Goal: Task Accomplishment & Management: Complete application form

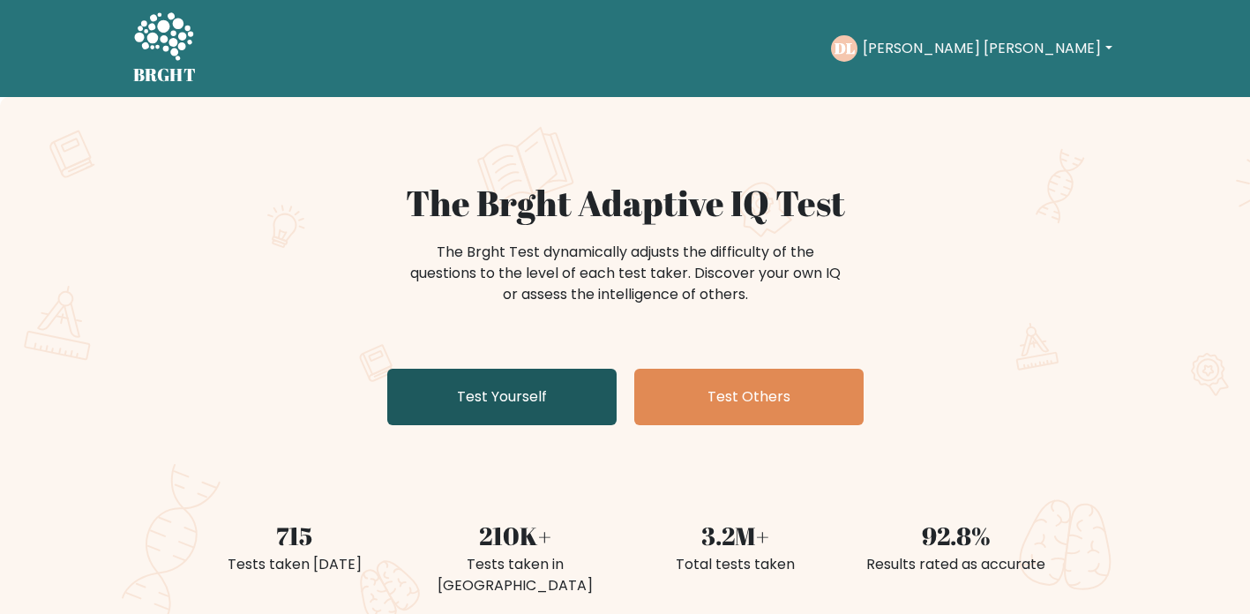
click at [549, 391] on link "Test Yourself" at bounding box center [501, 397] width 229 height 56
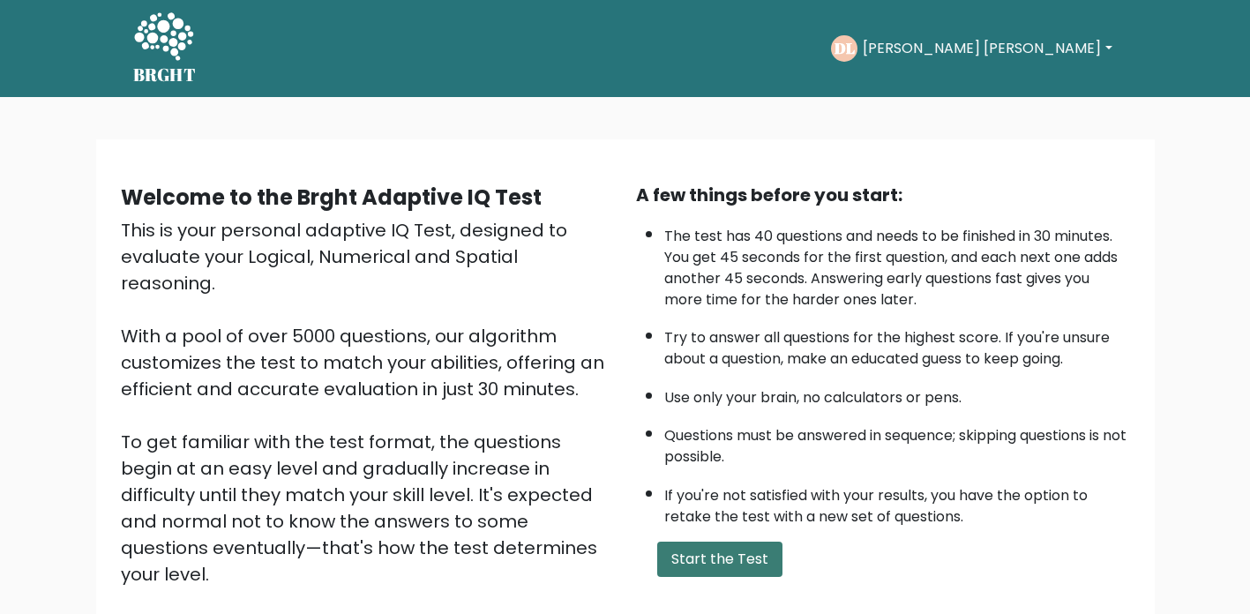
click at [738, 559] on button "Start the Test" at bounding box center [719, 559] width 125 height 35
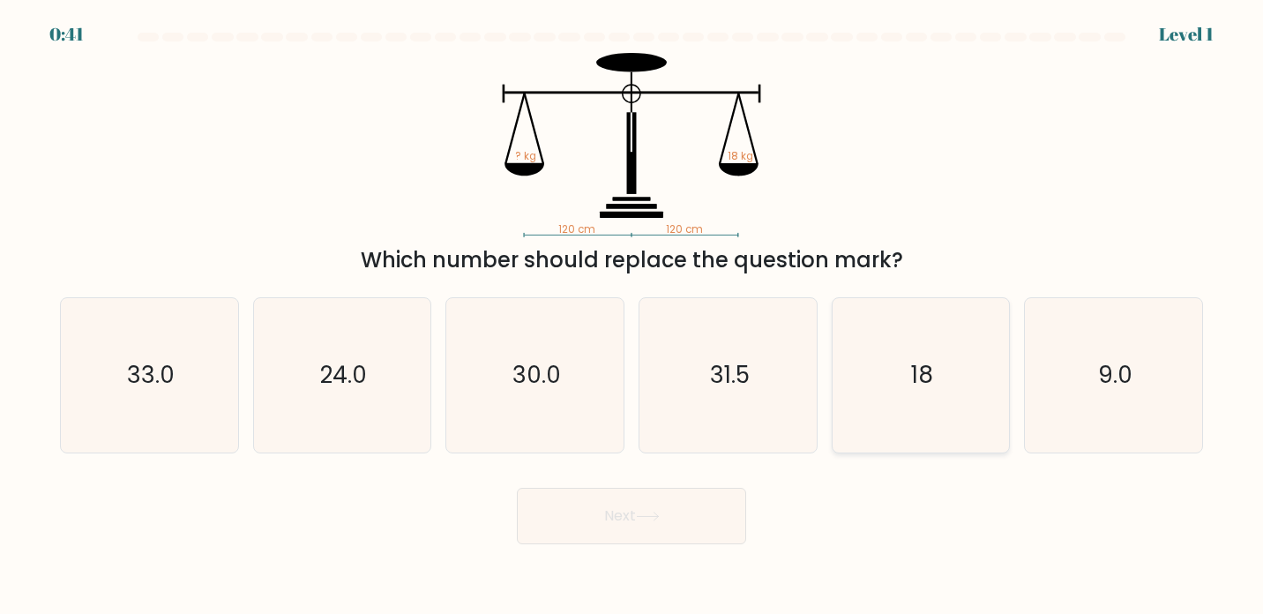
click at [896, 422] on icon "18" at bounding box center [920, 375] width 155 height 155
click at [633, 316] on input "e. 18" at bounding box center [632, 311] width 1 height 9
radio input "true"
click at [680, 513] on button "Next" at bounding box center [631, 516] width 229 height 56
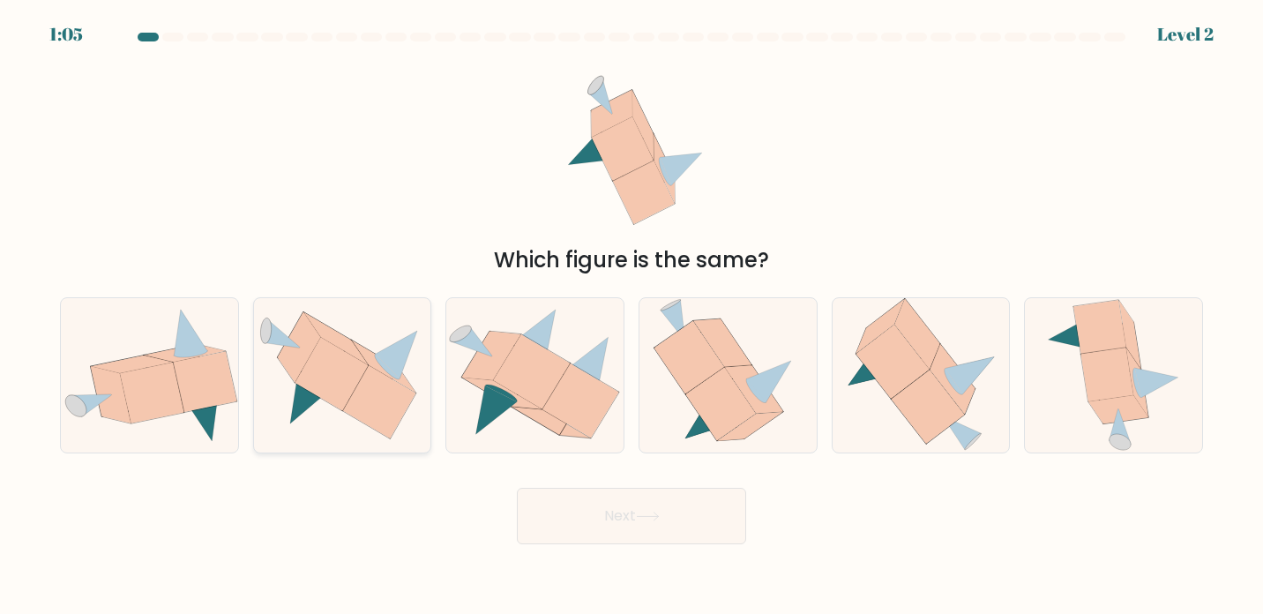
click at [324, 398] on icon at bounding box center [331, 374] width 73 height 73
click at [632, 316] on input "b." at bounding box center [632, 311] width 1 height 9
radio input "true"
click at [602, 505] on button "Next" at bounding box center [631, 516] width 229 height 56
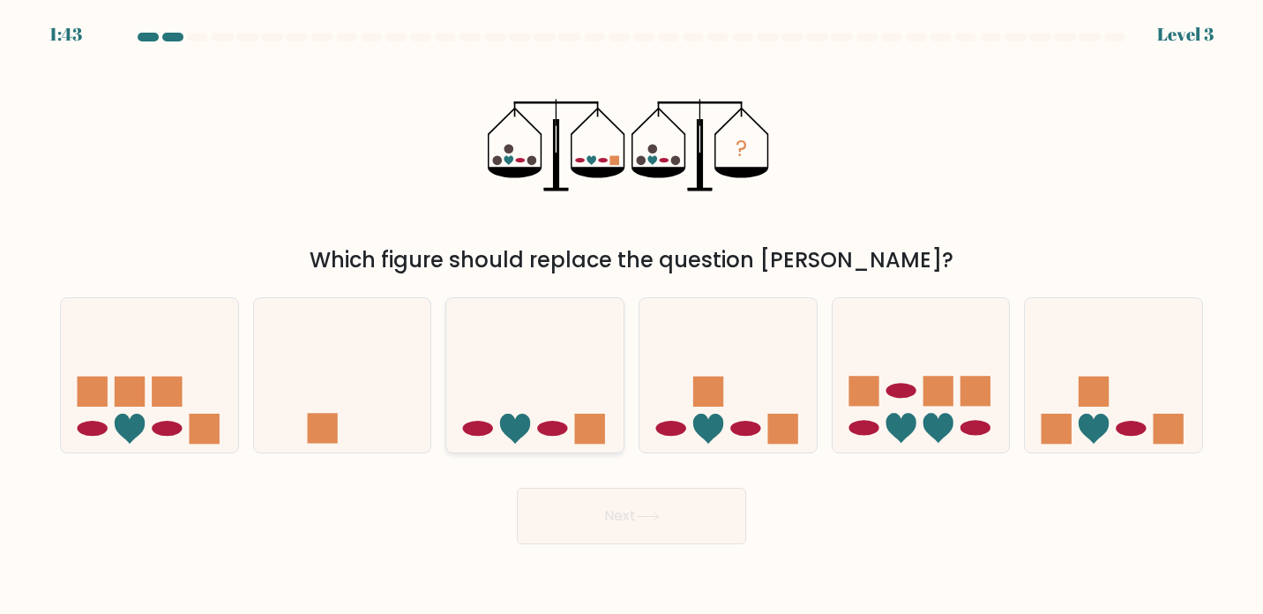
click at [567, 420] on icon at bounding box center [534, 375] width 177 height 146
click at [632, 316] on input "c." at bounding box center [632, 311] width 1 height 9
radio input "true"
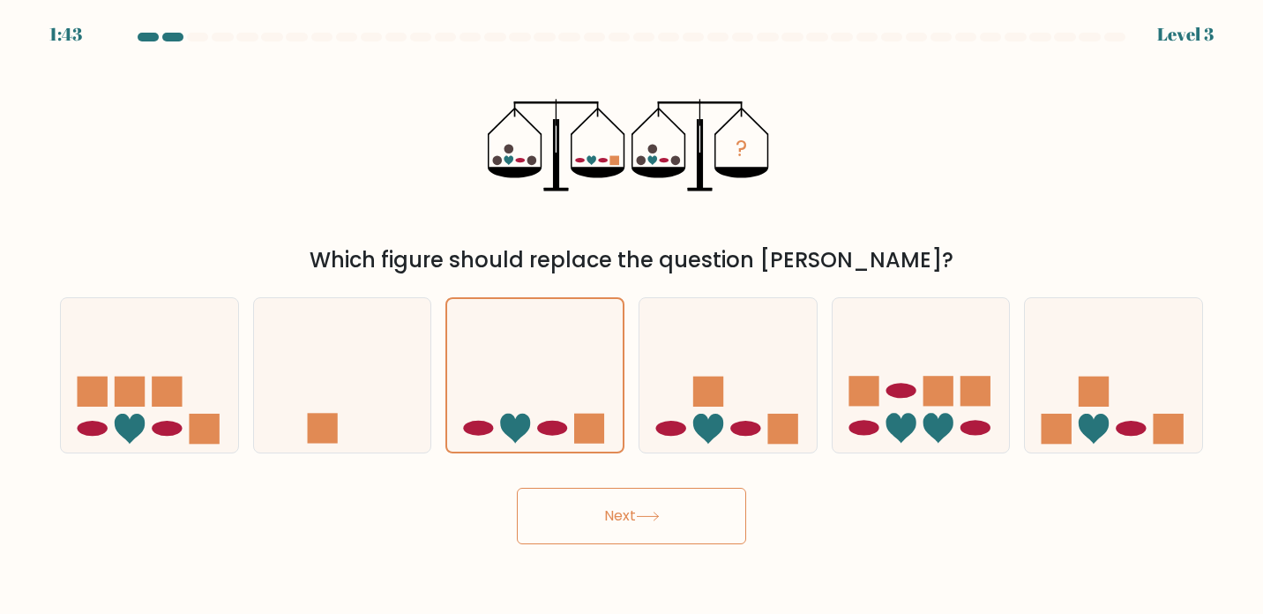
click at [631, 507] on button "Next" at bounding box center [631, 516] width 229 height 56
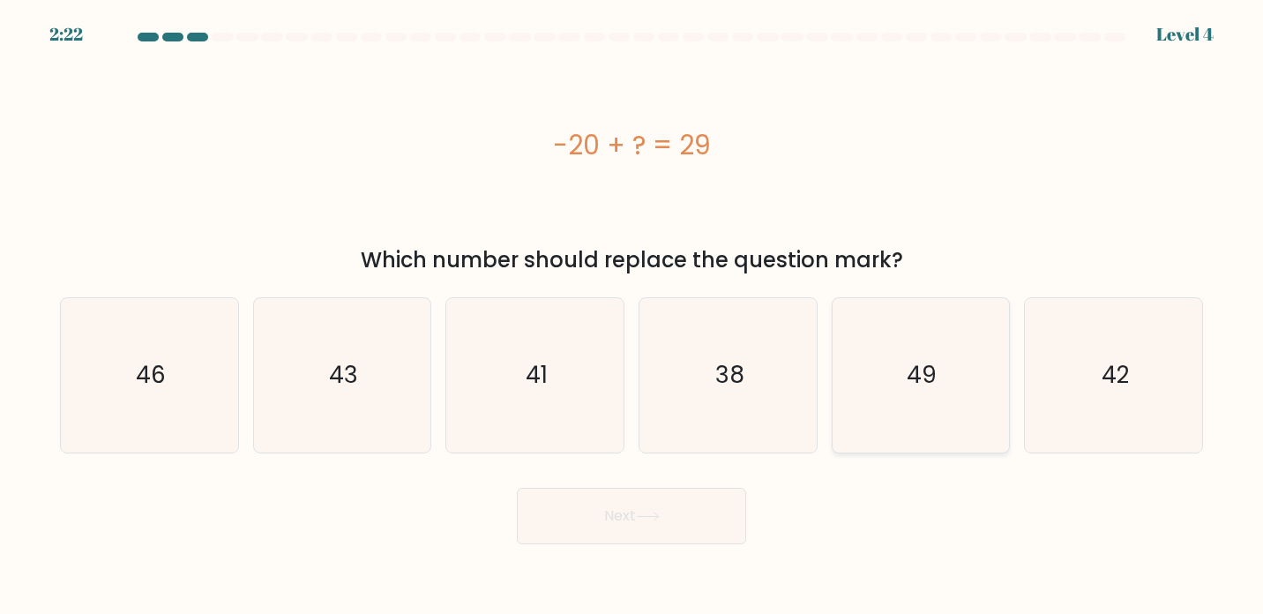
click at [939, 383] on icon "49" at bounding box center [920, 375] width 155 height 155
click at [633, 316] on input "e. 49" at bounding box center [632, 311] width 1 height 9
radio input "true"
click at [643, 520] on icon at bounding box center [648, 517] width 24 height 10
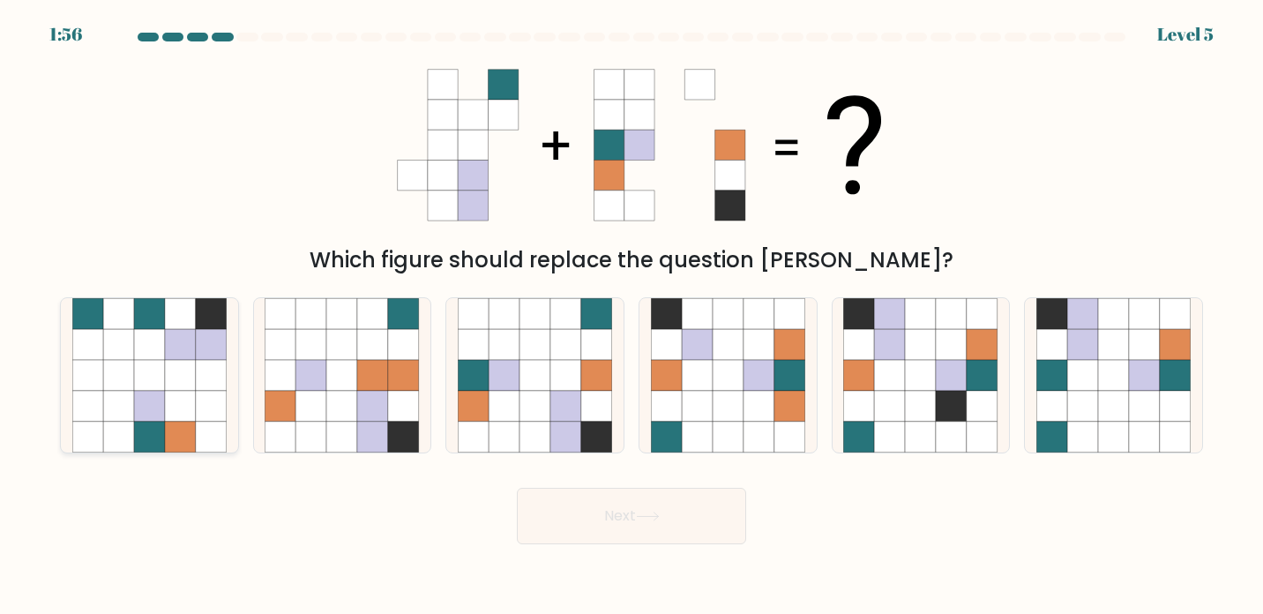
click at [202, 409] on icon at bounding box center [211, 406] width 31 height 31
click at [632, 316] on input "a." at bounding box center [632, 311] width 1 height 9
radio input "true"
click at [672, 521] on button "Next" at bounding box center [631, 516] width 229 height 56
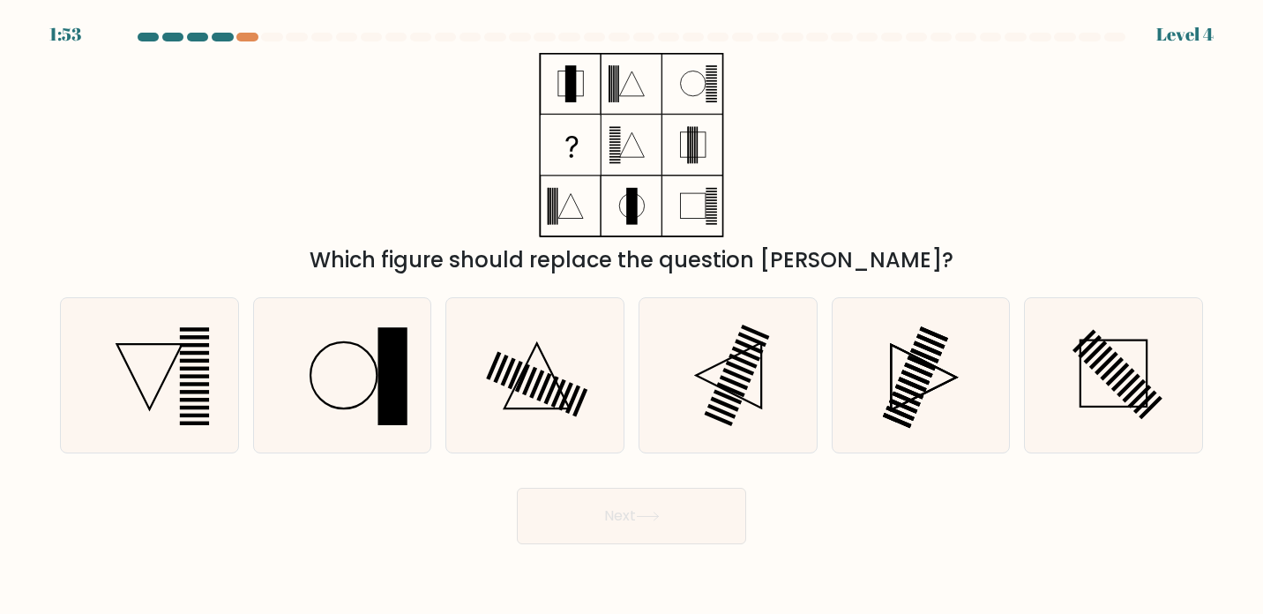
click at [617, 517] on button "Next" at bounding box center [631, 516] width 229 height 56
click at [369, 384] on icon at bounding box center [342, 375] width 155 height 155
click at [632, 316] on input "b." at bounding box center [632, 311] width 1 height 9
radio input "true"
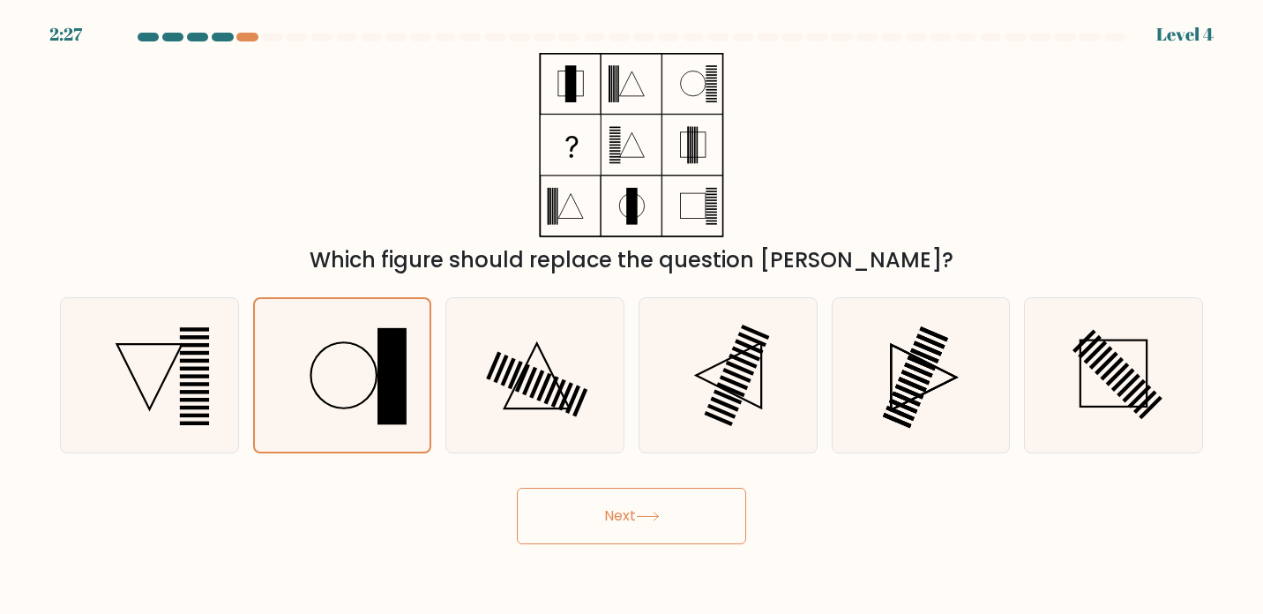
click at [633, 521] on button "Next" at bounding box center [631, 516] width 229 height 56
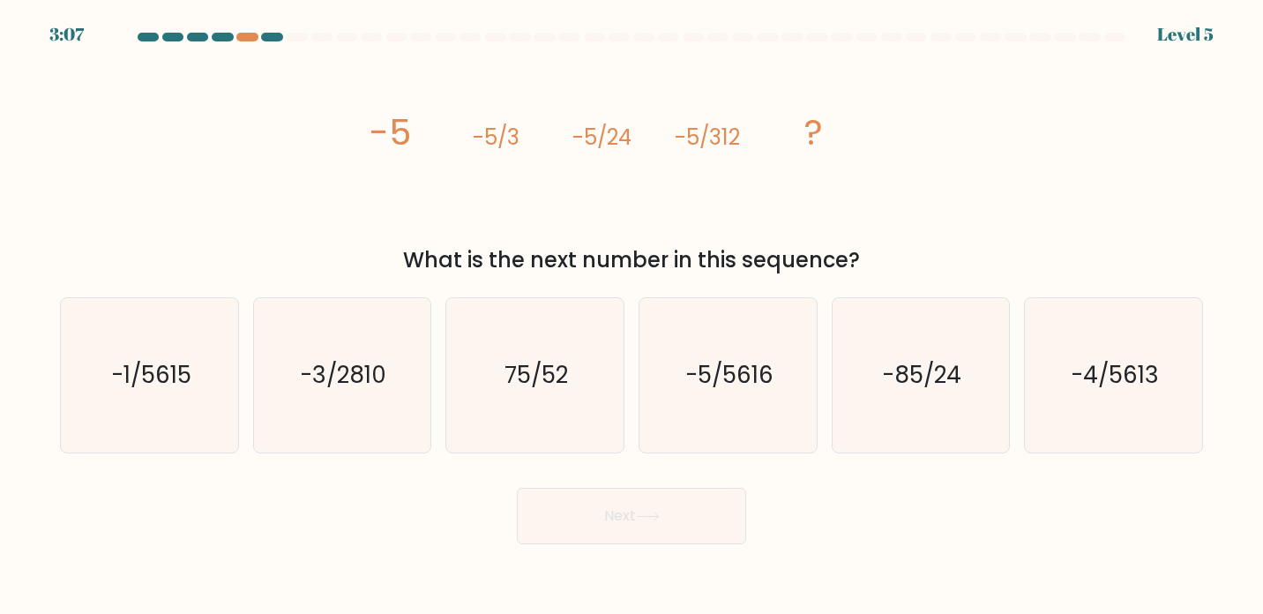
copy body "3:08 Level 5 image/svg+xml -5 -5/3 -5/24 -5/312 ? What is the next number in th…"
click at [950, 186] on div "image/svg+xml -5 -5/3 -5/24 -5/312 ? What is the next number in this sequence?" at bounding box center [631, 164] width 1165 height 223
click at [662, 348] on icon "-5/5616" at bounding box center [728, 375] width 155 height 155
click at [633, 316] on input "d. -5/5616" at bounding box center [632, 311] width 1 height 9
radio input "true"
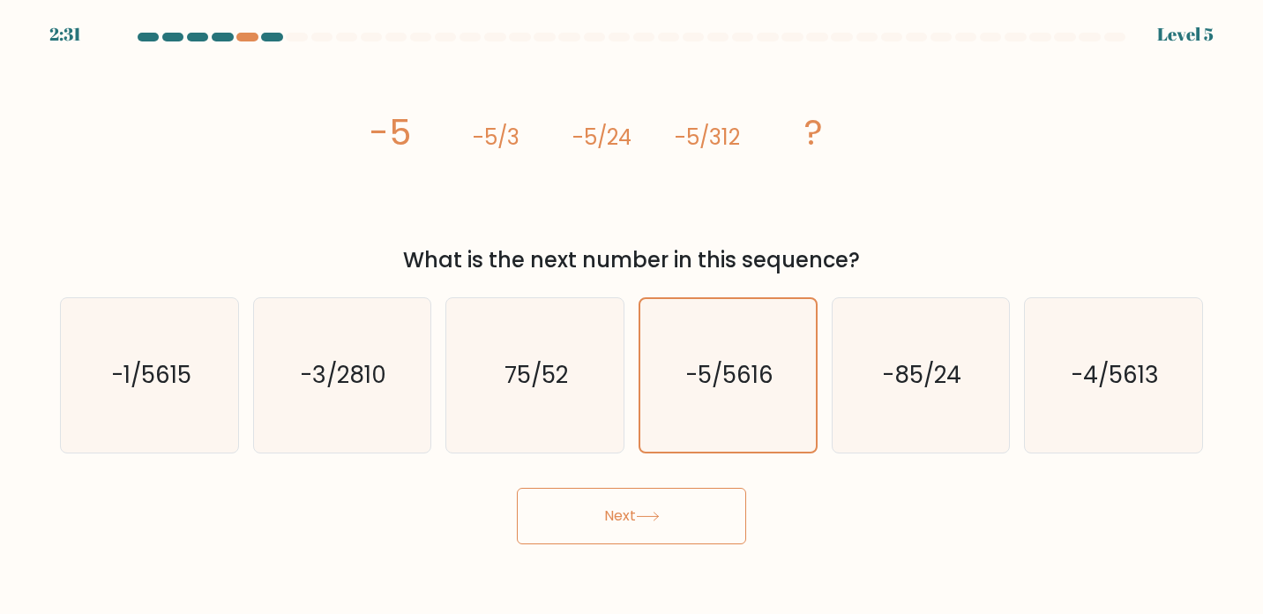
click at [632, 512] on button "Next" at bounding box center [631, 516] width 229 height 56
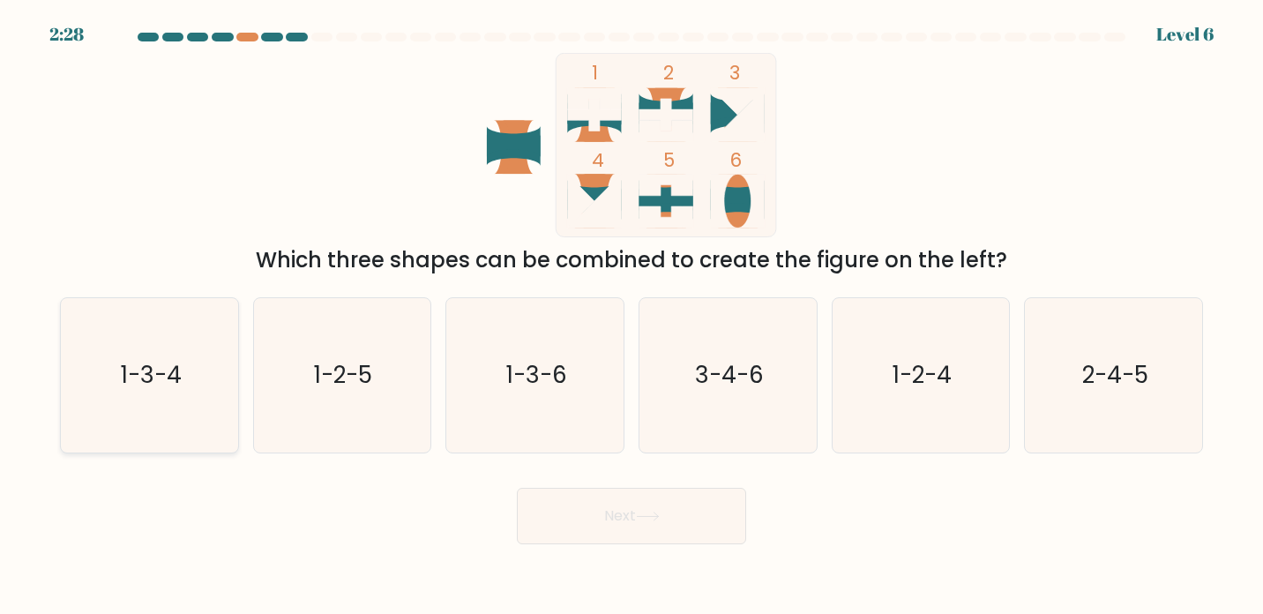
click at [229, 361] on div "1-3-4" at bounding box center [149, 375] width 179 height 157
click at [632, 316] on input "a. 1-3-4" at bounding box center [632, 311] width 1 height 9
radio input "true"
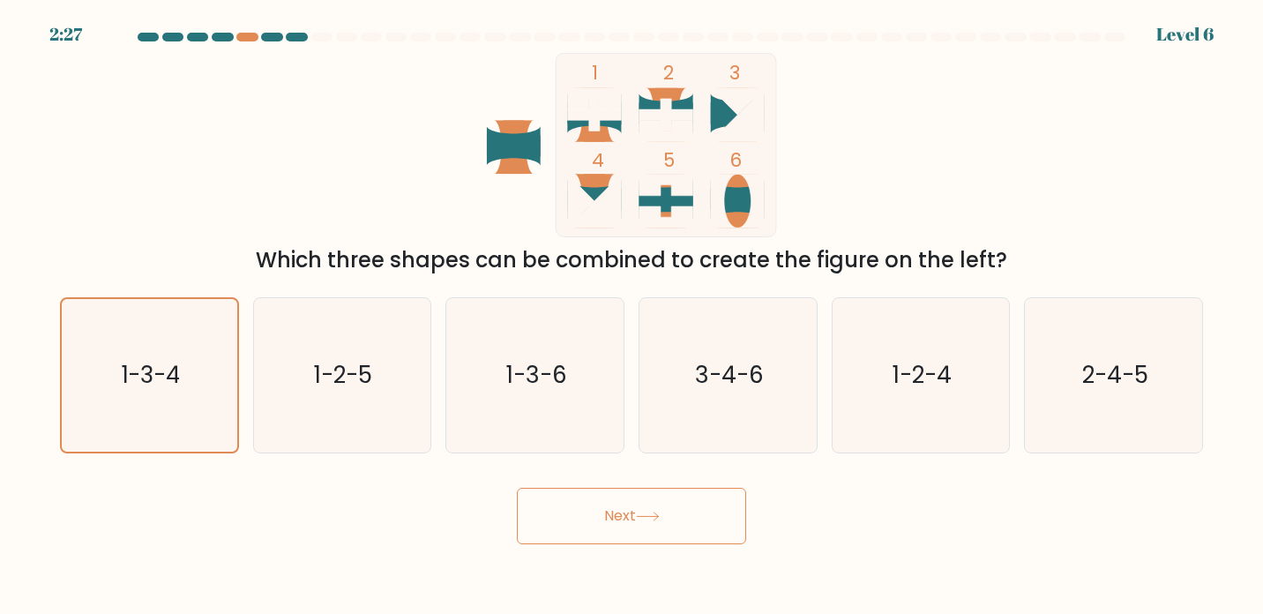
click at [633, 503] on button "Next" at bounding box center [631, 516] width 229 height 56
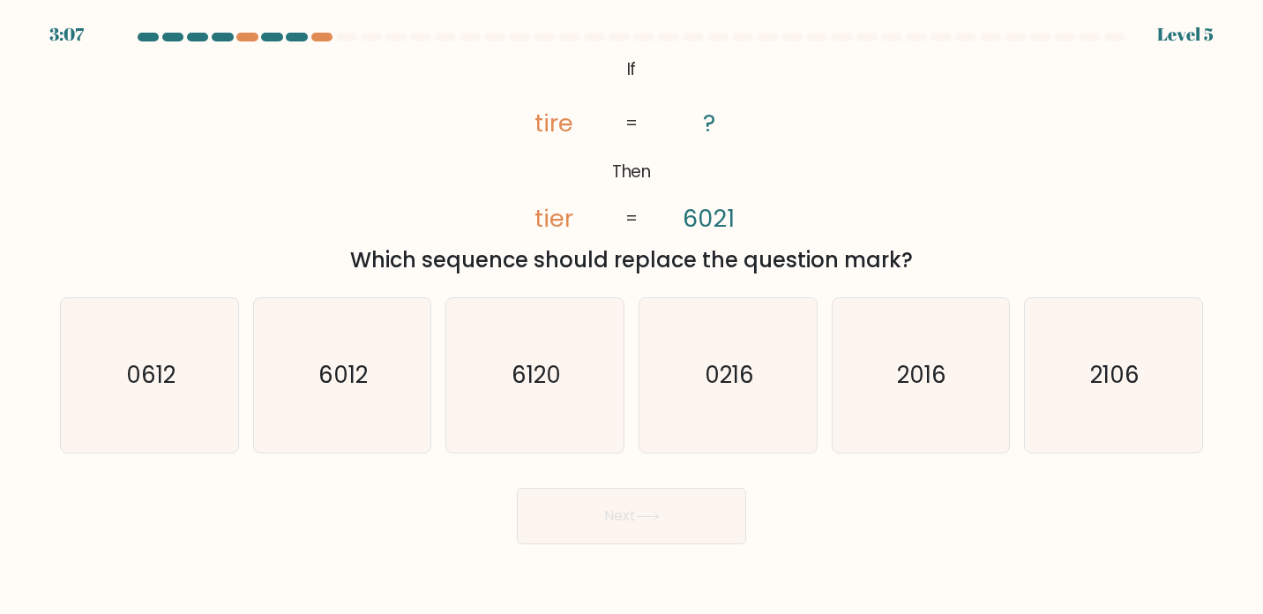
copy body "3:08 Level 5 @import url('https://fonts.googleapis.com/css?family=Abril+Fatface…"
click at [1064, 180] on div "@import url('https://fonts.googleapis.com/css?family=Abril+Fatface:400,100,100i…" at bounding box center [631, 164] width 1165 height 223
click at [1083, 371] on icon "2106" at bounding box center [1114, 375] width 155 height 155
click at [633, 316] on input "f. 2106" at bounding box center [632, 311] width 1 height 9
radio input "true"
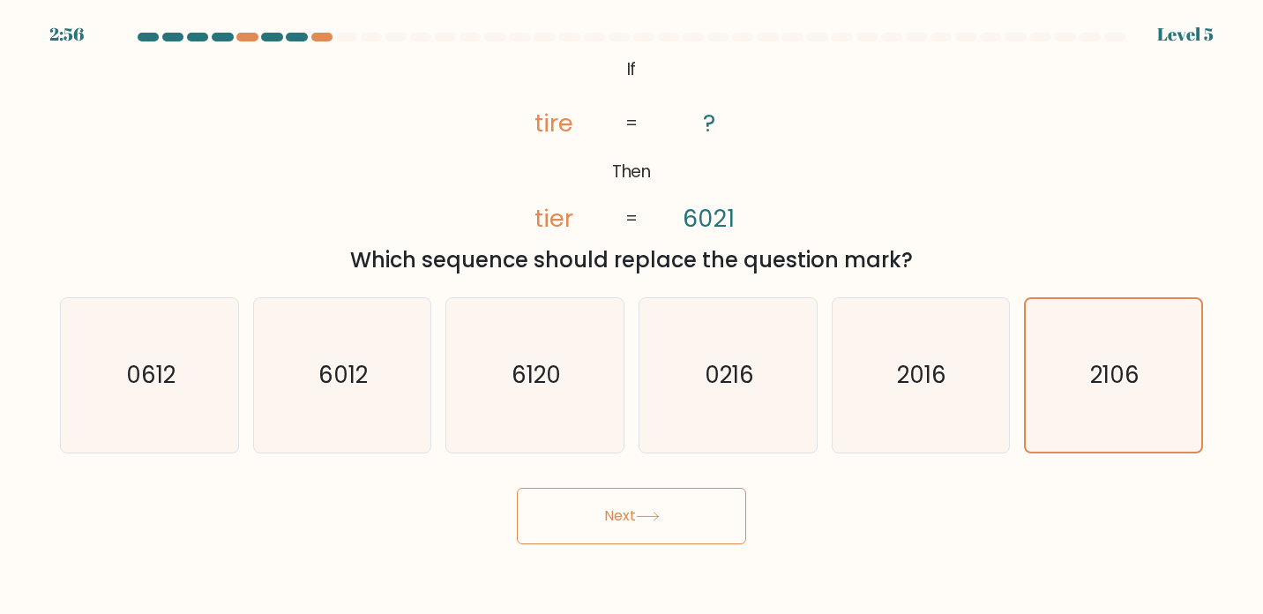
click at [601, 503] on button "Next" at bounding box center [631, 516] width 229 height 56
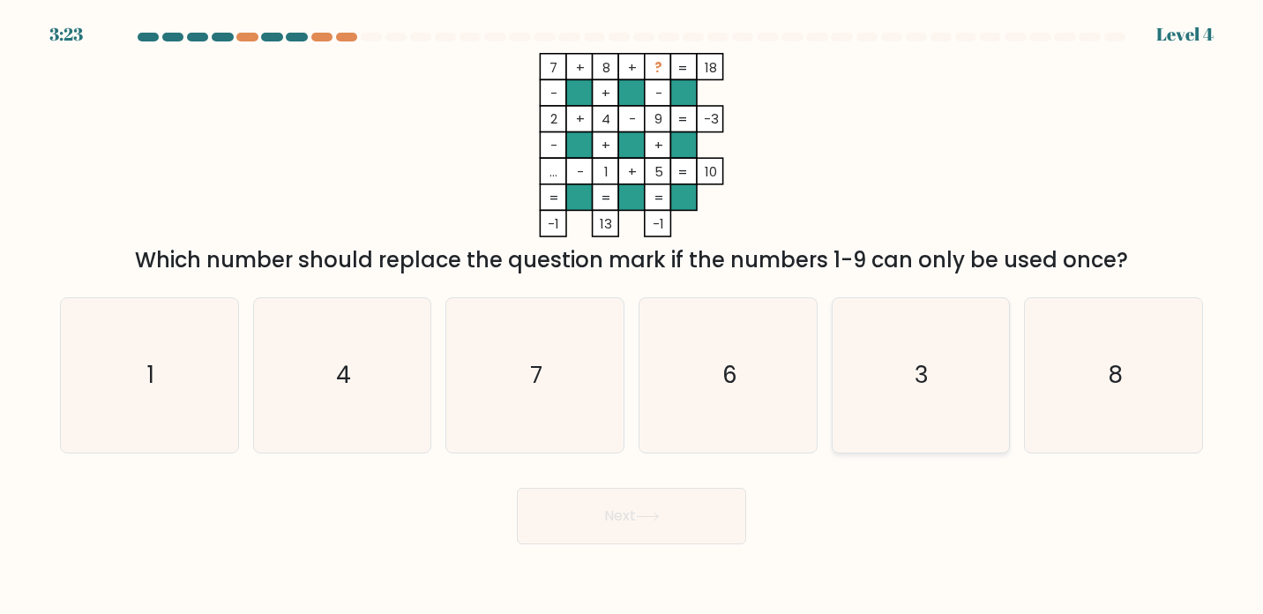
click at [876, 394] on icon "3" at bounding box center [920, 375] width 155 height 155
click at [633, 316] on input "e. 3" at bounding box center [632, 311] width 1 height 9
radio input "true"
click at [611, 536] on button "Next" at bounding box center [631, 516] width 229 height 56
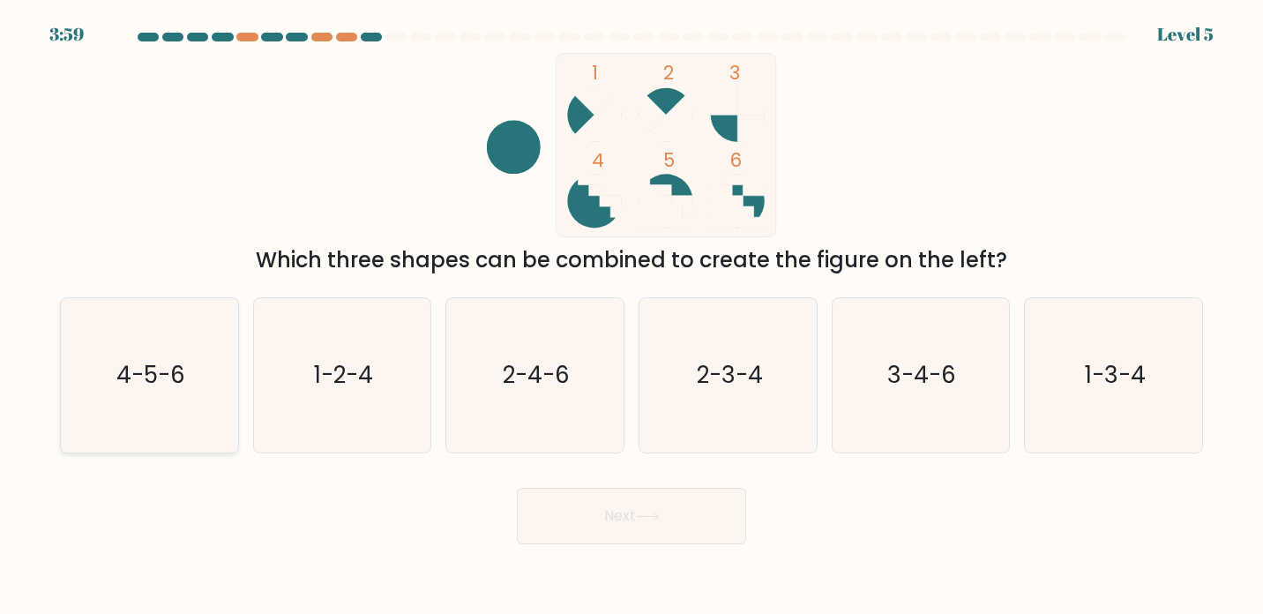
click at [202, 403] on icon "4-5-6" at bounding box center [149, 375] width 155 height 155
click at [632, 316] on input "a. 4-5-6" at bounding box center [632, 311] width 1 height 9
radio input "true"
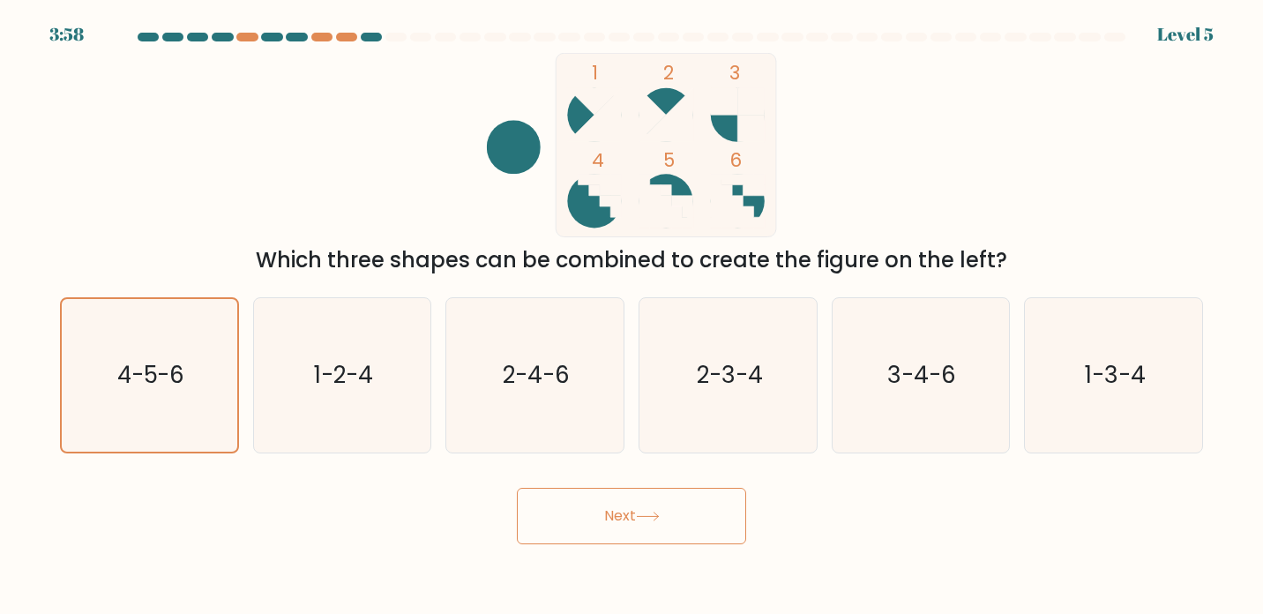
click at [634, 521] on button "Next" at bounding box center [631, 516] width 229 height 56
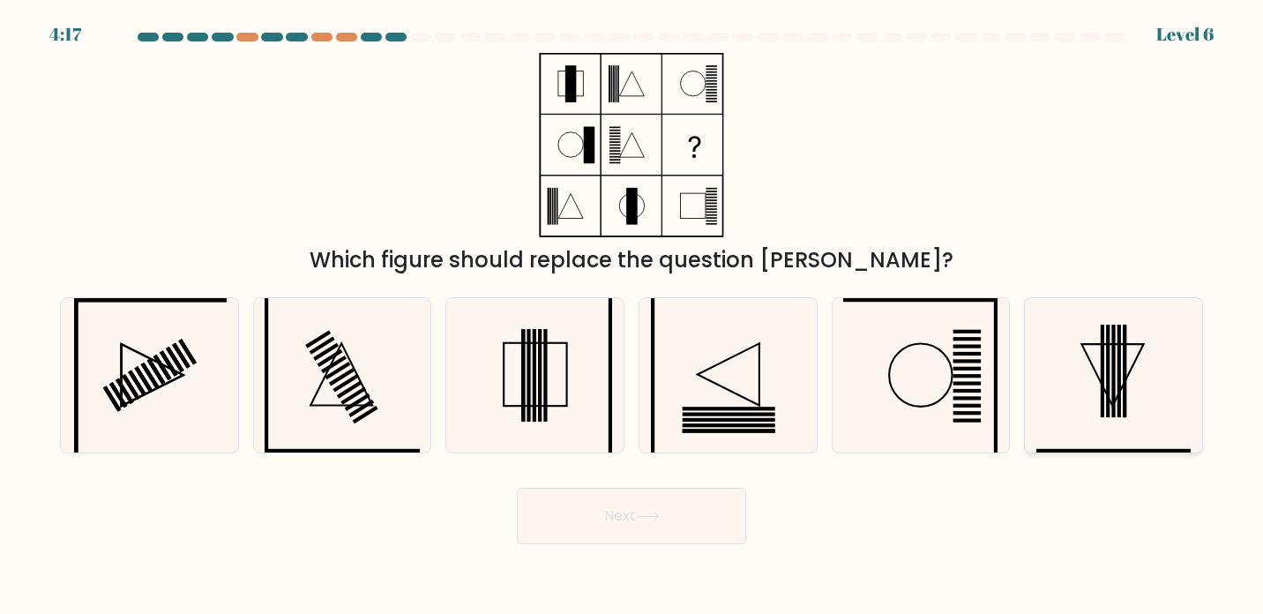
click at [1125, 386] on rect at bounding box center [1125, 371] width 4 height 93
click at [633, 316] on input "f." at bounding box center [632, 311] width 1 height 9
radio input "true"
click at [652, 521] on icon at bounding box center [648, 517] width 24 height 10
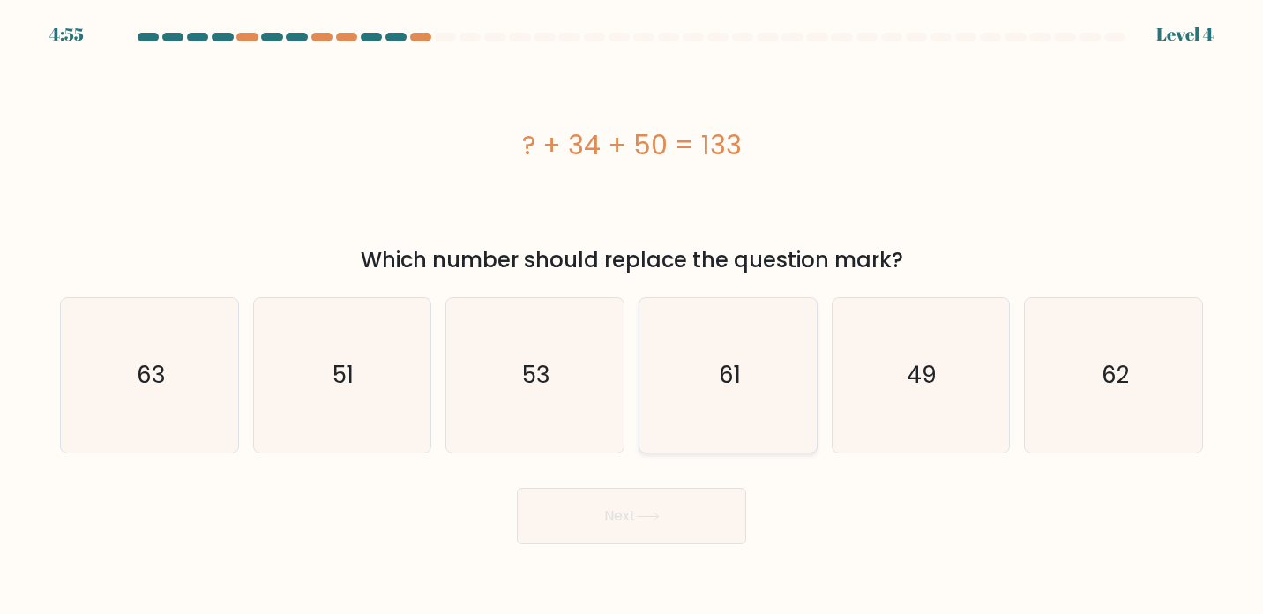
copy body "4:56 Level 4 ? + 34 + 50 = 133 Which number should replace the question mark? a…"
click at [966, 336] on icon "49" at bounding box center [920, 375] width 155 height 155
click at [633, 316] on input "e. 49" at bounding box center [632, 311] width 1 height 9
radio input "true"
click at [609, 512] on button "Next" at bounding box center [631, 516] width 229 height 56
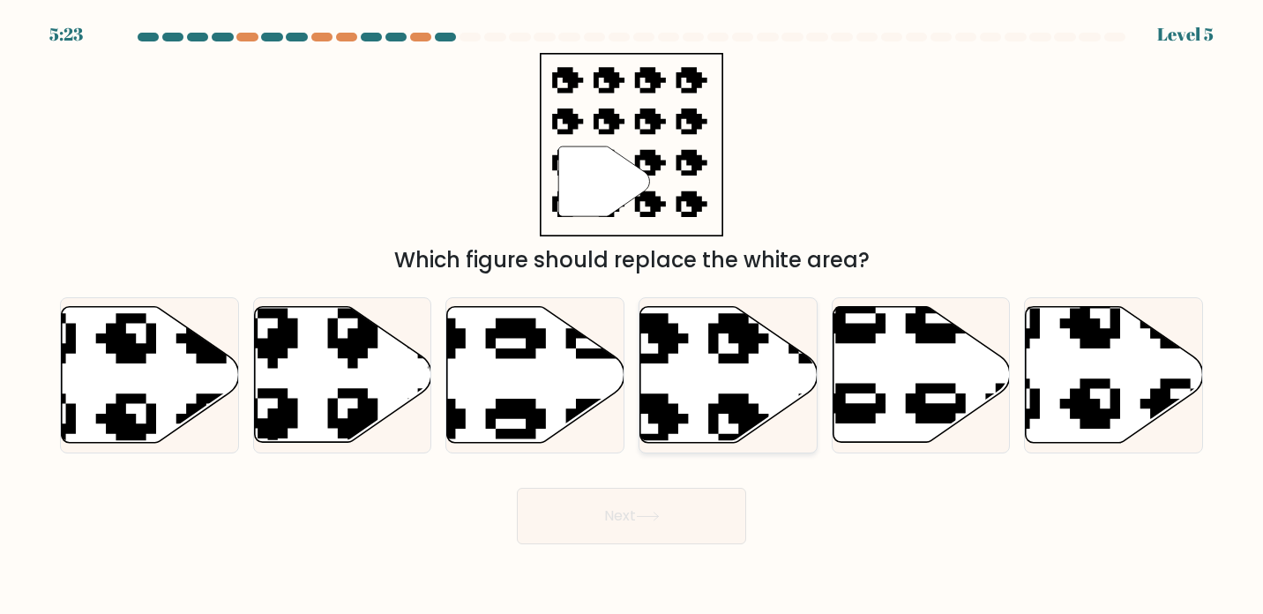
click at [737, 392] on icon at bounding box center [729, 375] width 177 height 136
click at [633, 316] on input "d." at bounding box center [632, 311] width 1 height 9
radio input "true"
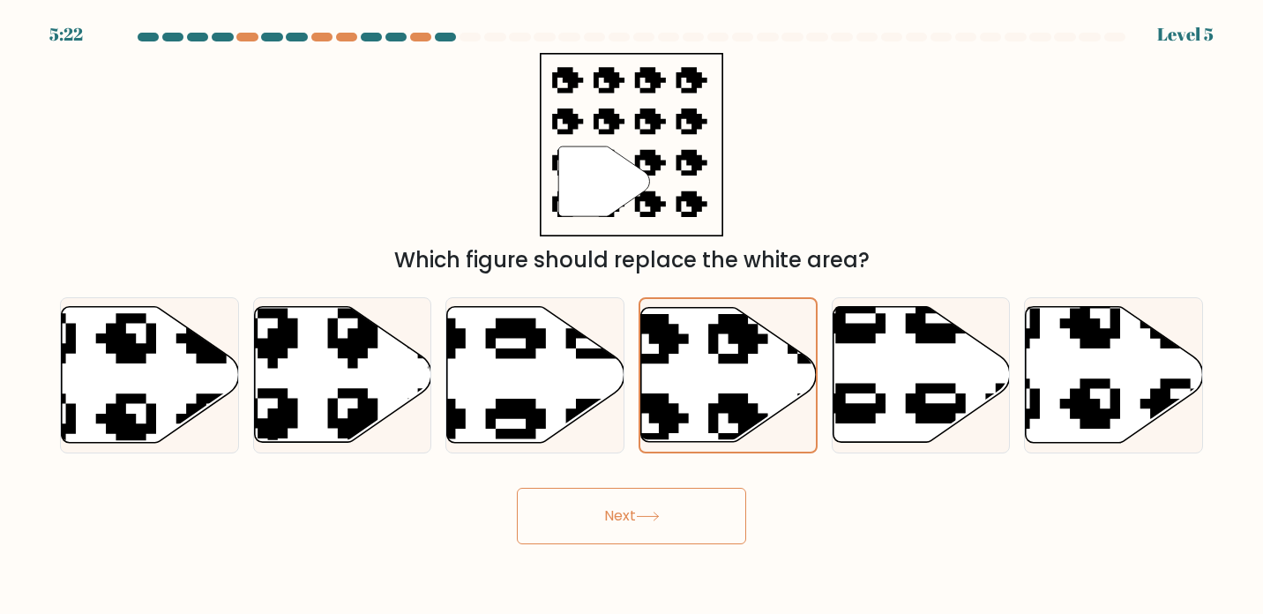
click at [626, 514] on button "Next" at bounding box center [631, 516] width 229 height 56
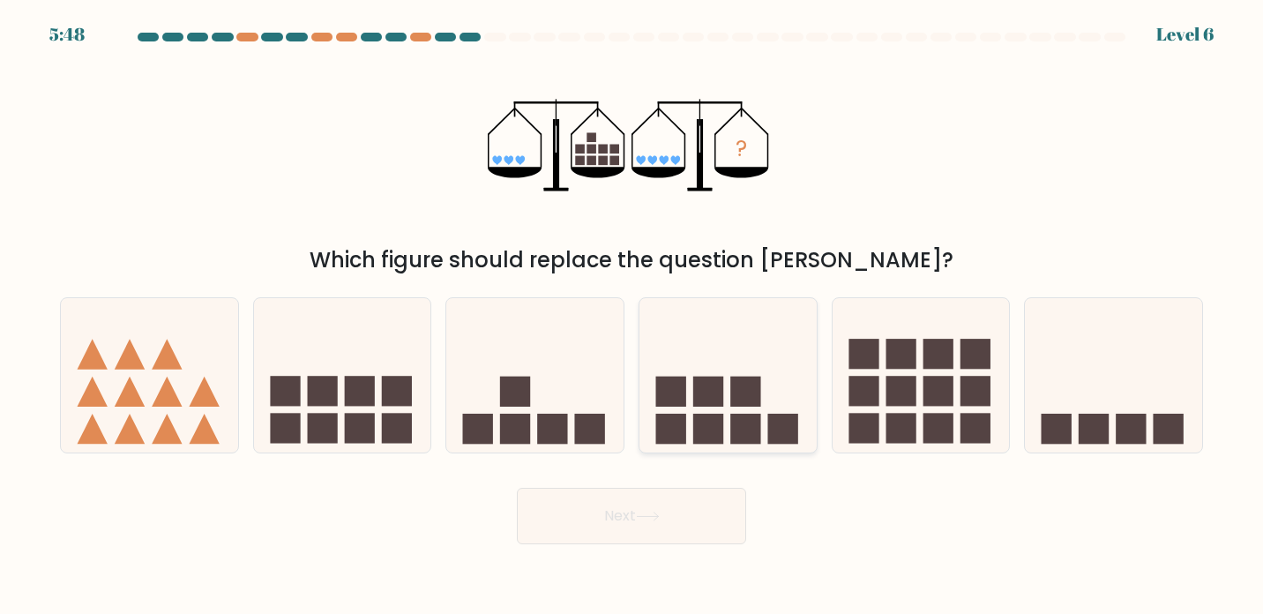
click at [777, 416] on rect at bounding box center [783, 429] width 30 height 30
click at [633, 316] on input "d." at bounding box center [632, 311] width 1 height 9
radio input "true"
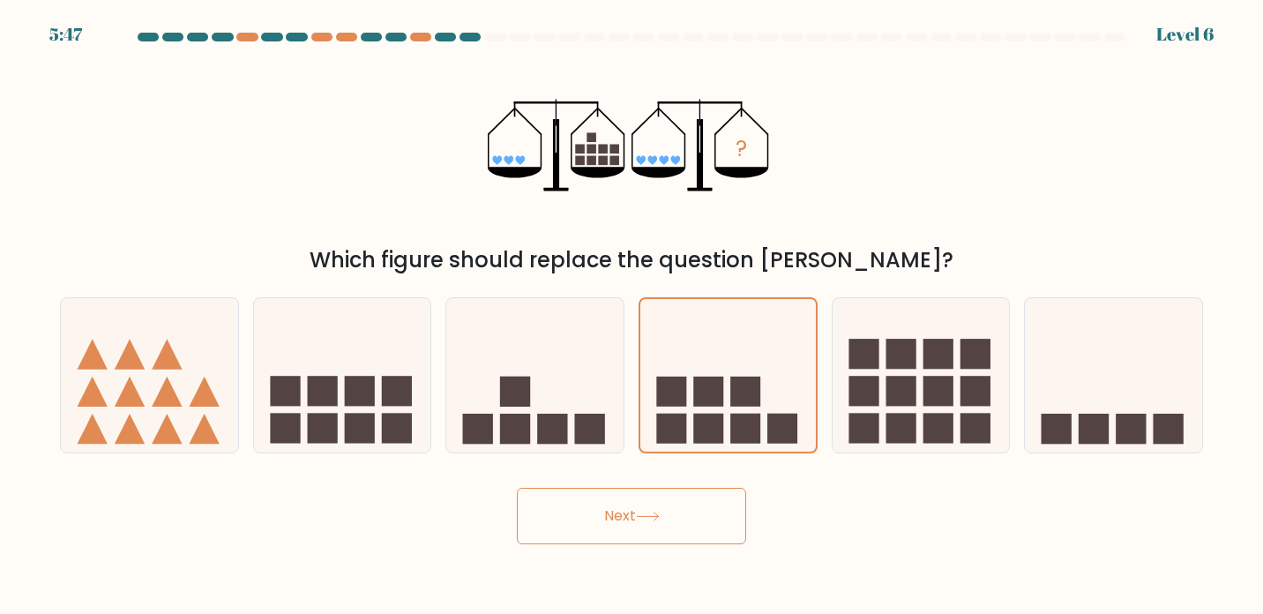
click at [617, 515] on button "Next" at bounding box center [631, 516] width 229 height 56
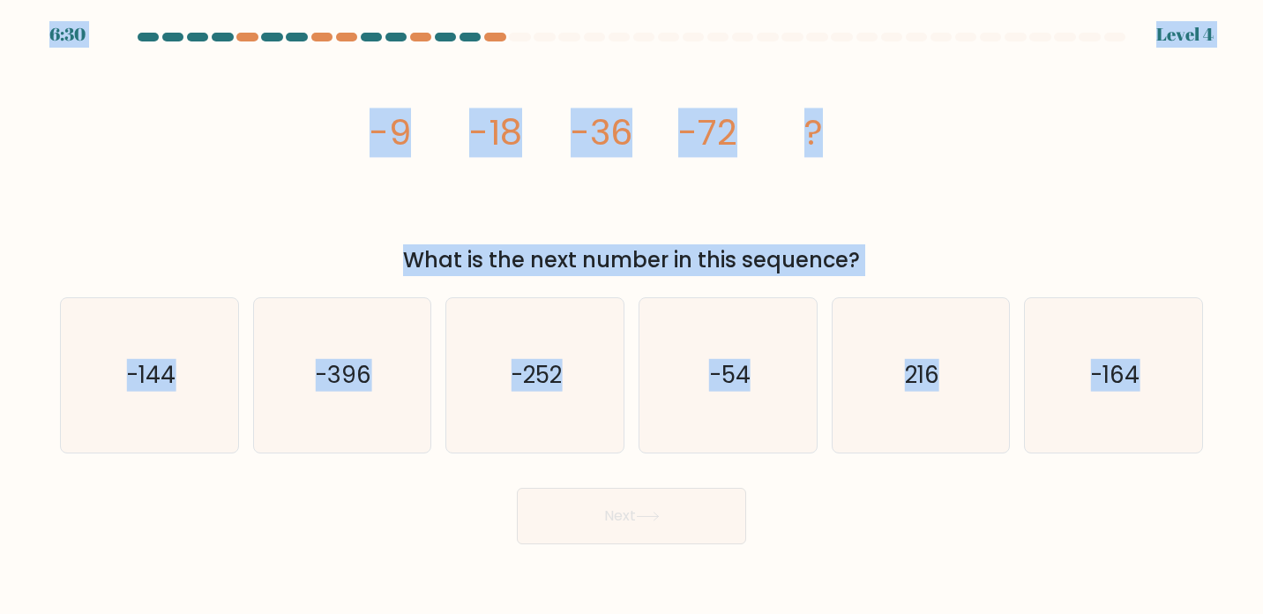
copy body "6:30 Level 4 image/svg+xml -9 -18 -36 -72 ? What is the next number in this seq…"
click at [151, 377] on text "-144" at bounding box center [150, 375] width 49 height 33
click at [632, 316] on input "a. -144" at bounding box center [632, 311] width 1 height 9
radio input "true"
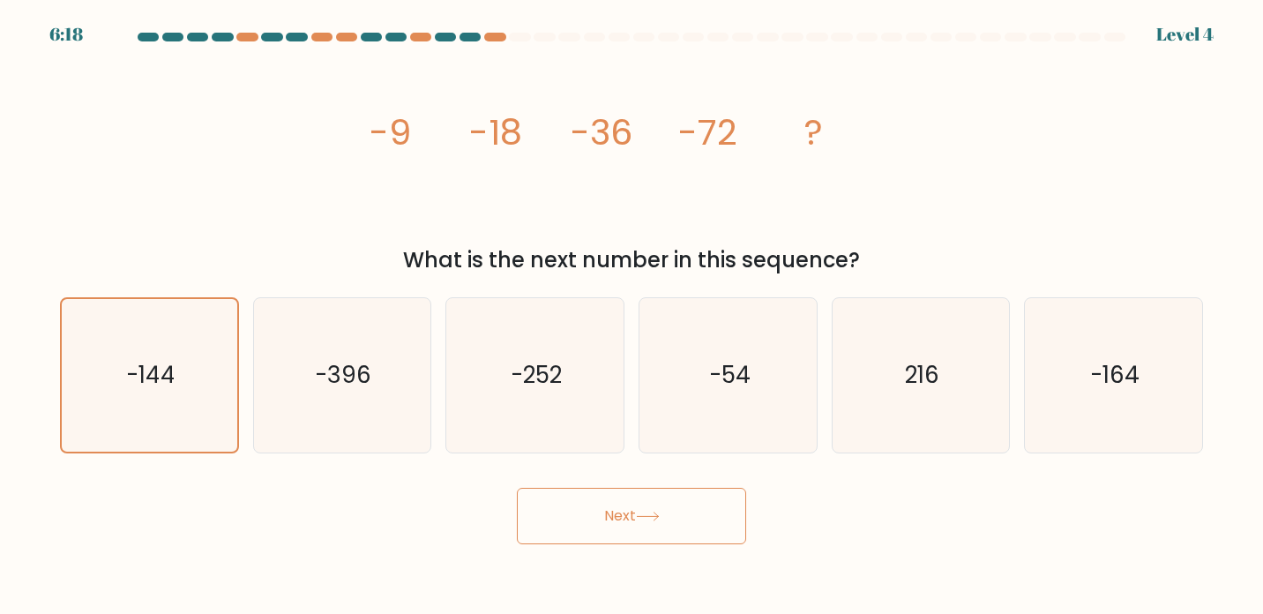
click at [614, 530] on button "Next" at bounding box center [631, 516] width 229 height 56
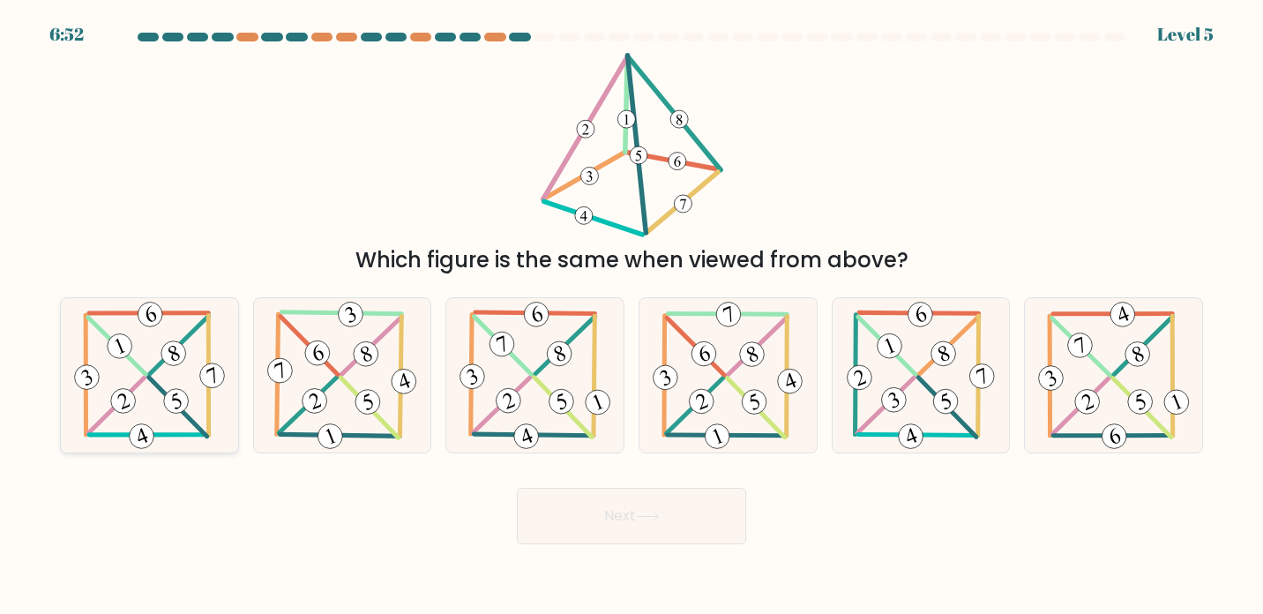
click at [162, 371] on icon at bounding box center [150, 375] width 159 height 155
click at [632, 316] on input "a." at bounding box center [632, 311] width 1 height 9
radio input "true"
click at [622, 523] on button "Next" at bounding box center [631, 516] width 229 height 56
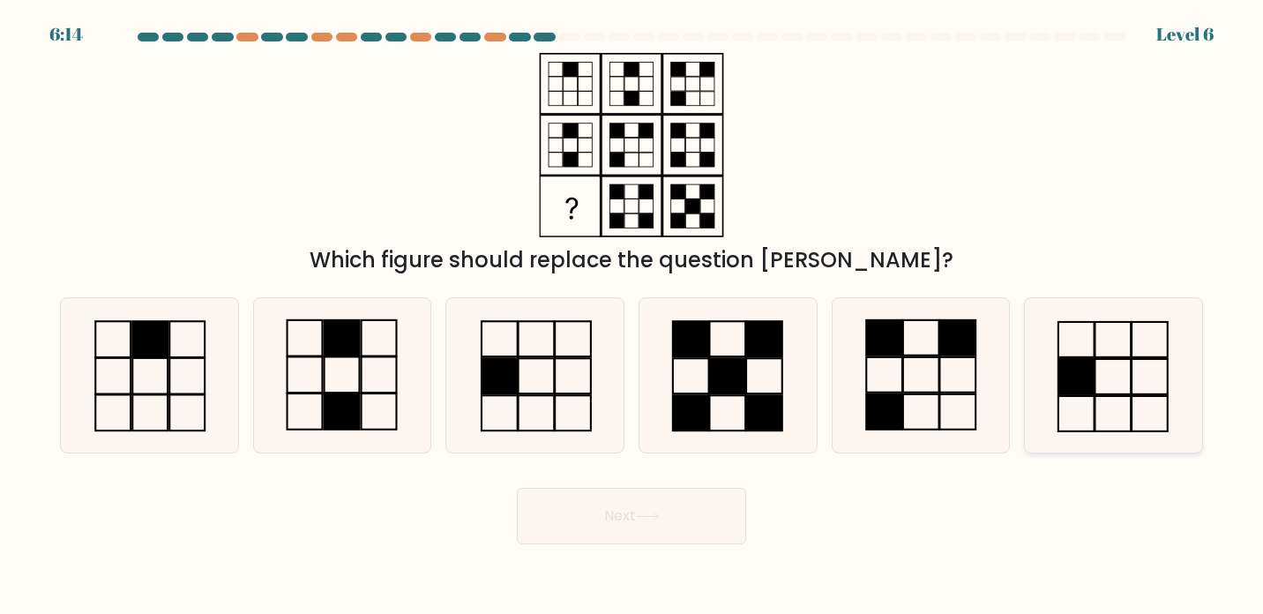
click at [1103, 379] on icon at bounding box center [1114, 375] width 155 height 155
click at [633, 316] on input "f." at bounding box center [632, 311] width 1 height 9
radio input "true"
click at [662, 505] on button "Next" at bounding box center [631, 516] width 229 height 56
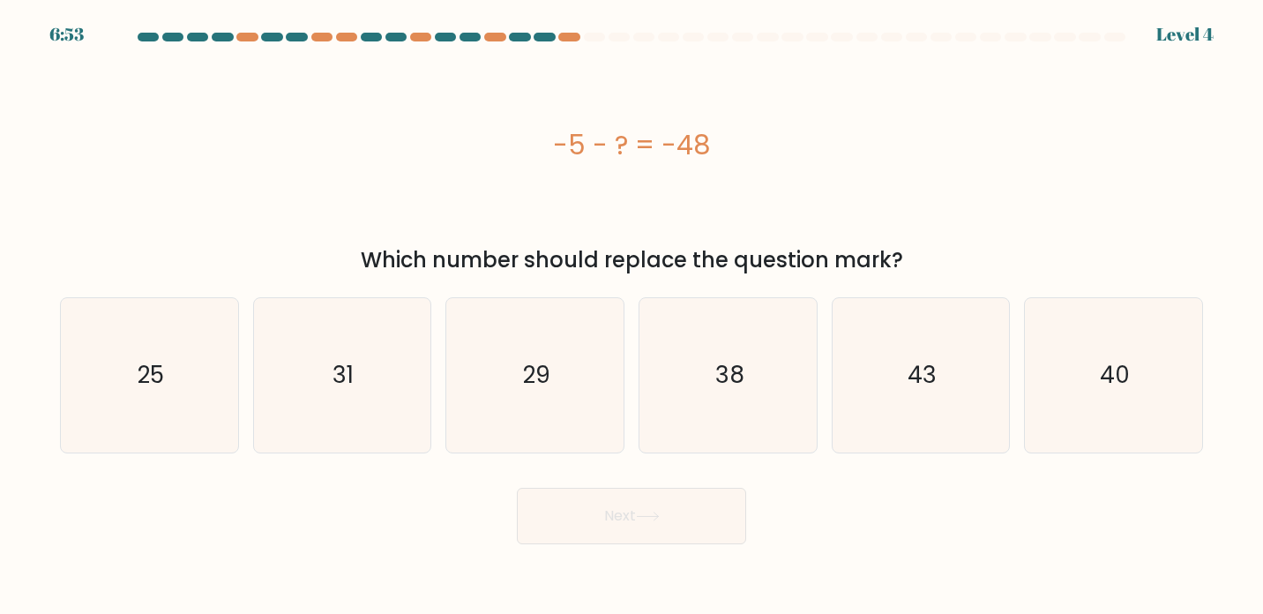
copy body "6:54 Level 4 -5 - ? = -48 Which number should replace the question mark? a. 25 …"
click at [878, 341] on icon "43" at bounding box center [920, 375] width 155 height 155
click at [633, 316] on input "e. 43" at bounding box center [632, 311] width 1 height 9
radio input "true"
click at [688, 506] on button "Next" at bounding box center [631, 516] width 229 height 56
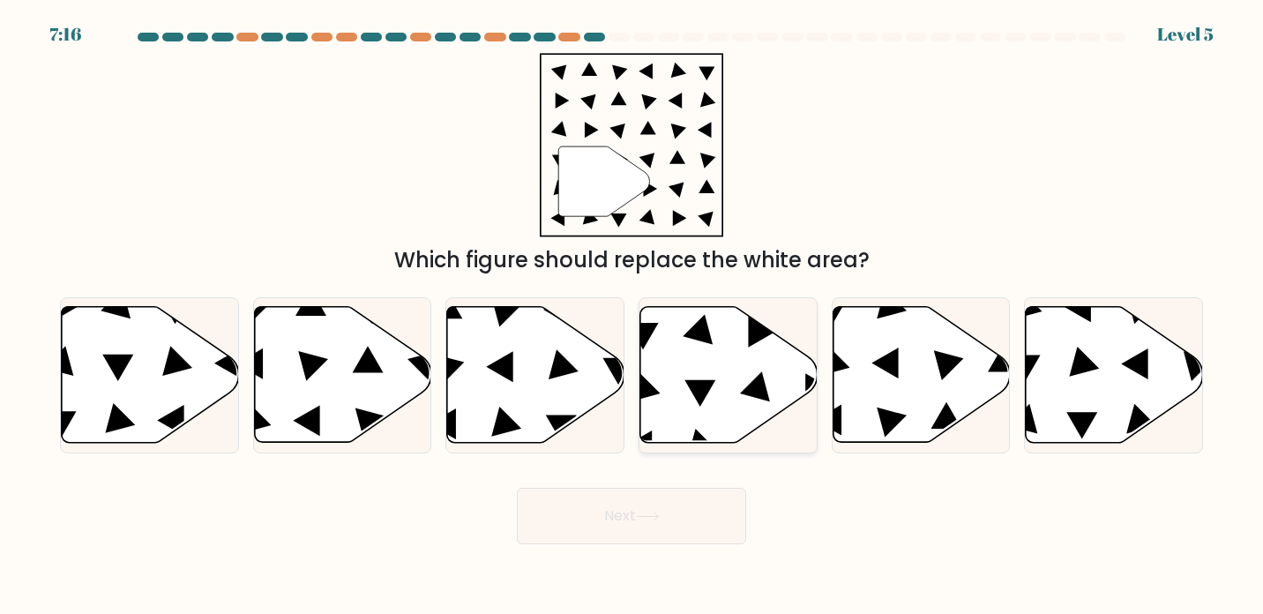
click at [696, 412] on icon at bounding box center [729, 375] width 177 height 136
click at [633, 316] on input "d." at bounding box center [632, 311] width 1 height 9
radio input "true"
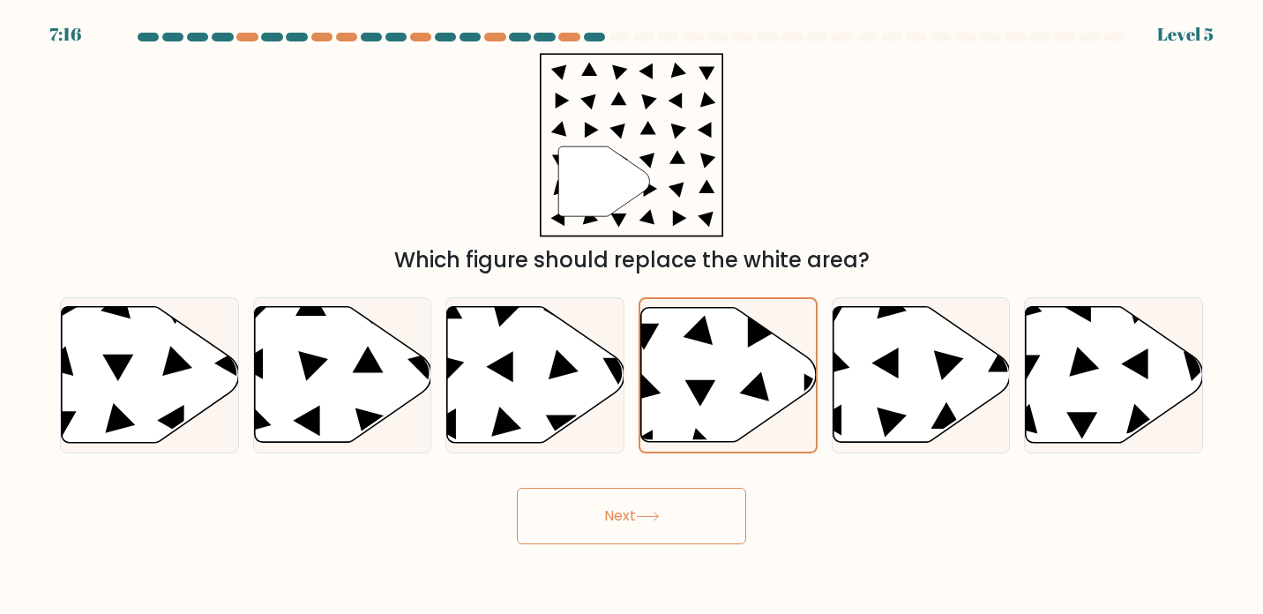
click at [661, 541] on button "Next" at bounding box center [631, 516] width 229 height 56
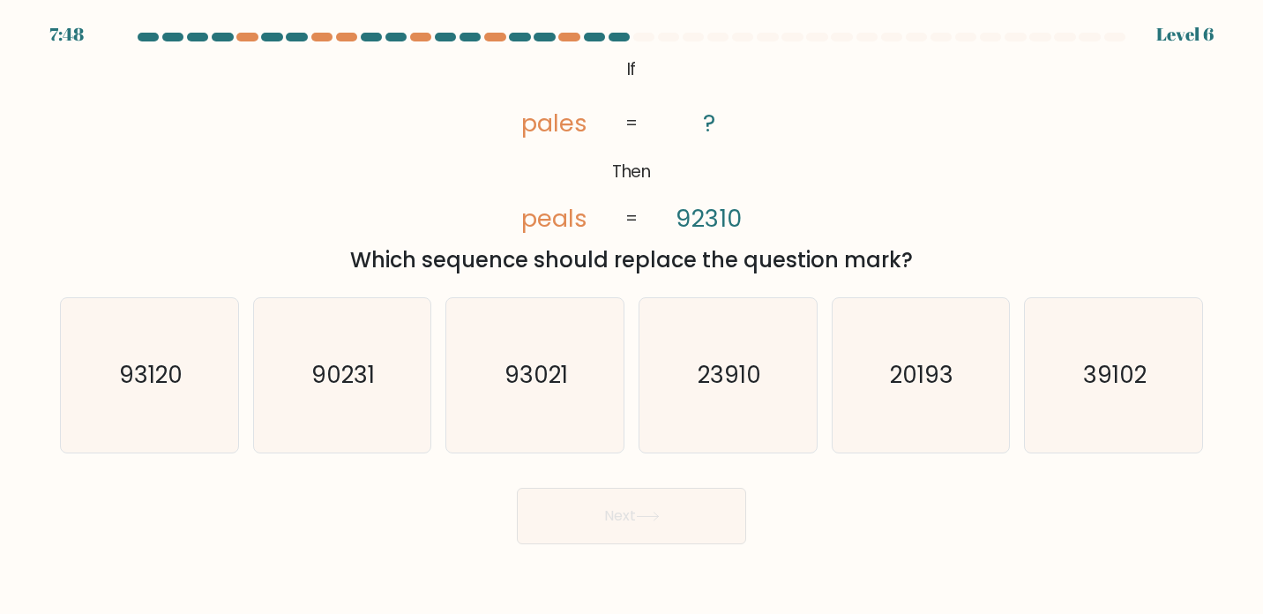
click at [528, 222] on tspan "peals" at bounding box center [554, 218] width 66 height 33
click at [548, 220] on tspan "peals" at bounding box center [554, 218] width 66 height 33
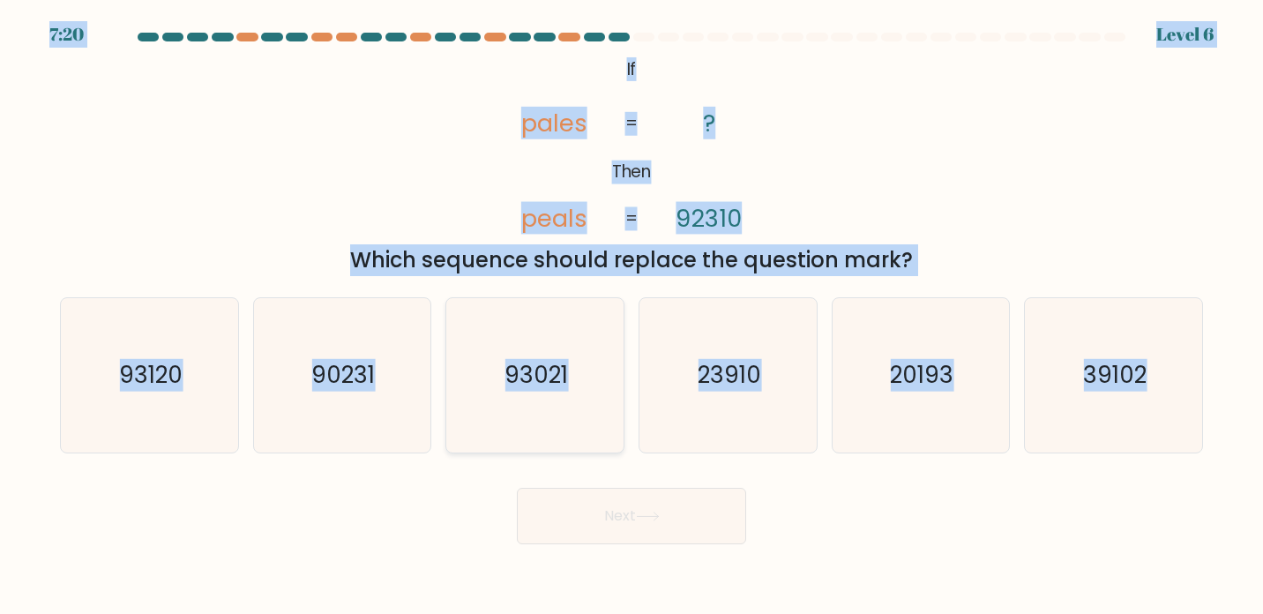
copy body "7:20 Level 6 @import url('https://fonts.googleapis.com/css?family=Abril+Fatface…"
click at [573, 171] on icon "@import url('https://fonts.googleapis.com/css?family=Abril+Fatface:400,100,100i…" at bounding box center [632, 145] width 299 height 184
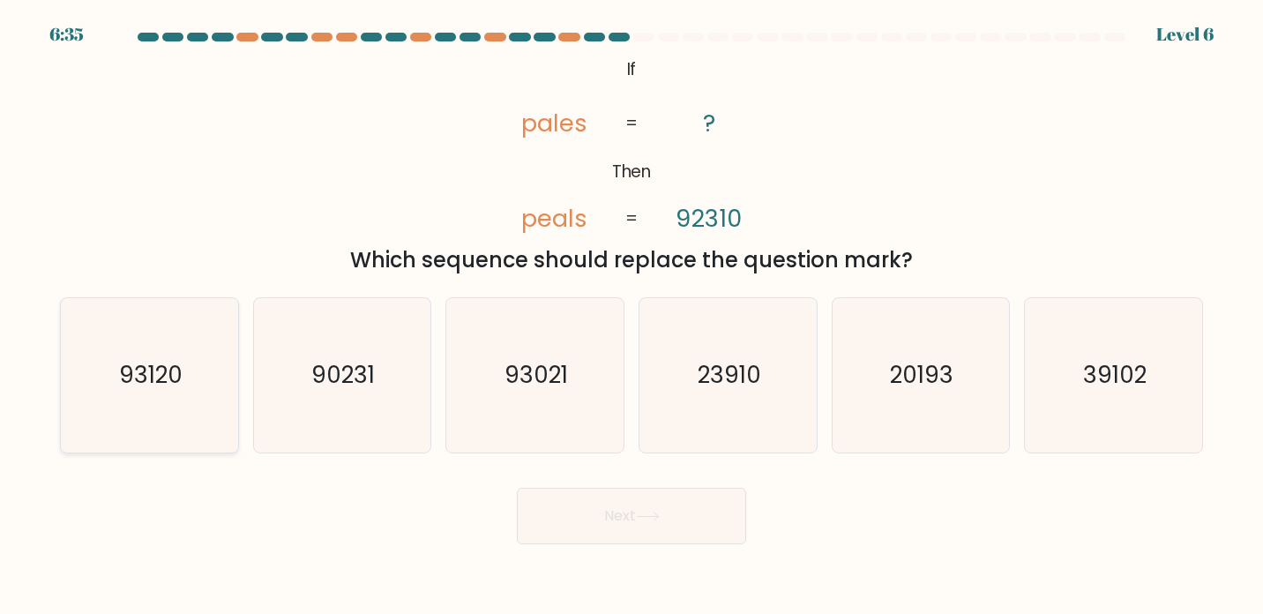
click at [136, 382] on text "93120" at bounding box center [151, 375] width 64 height 33
click at [632, 316] on input "a. 93120" at bounding box center [632, 311] width 1 height 9
radio input "true"
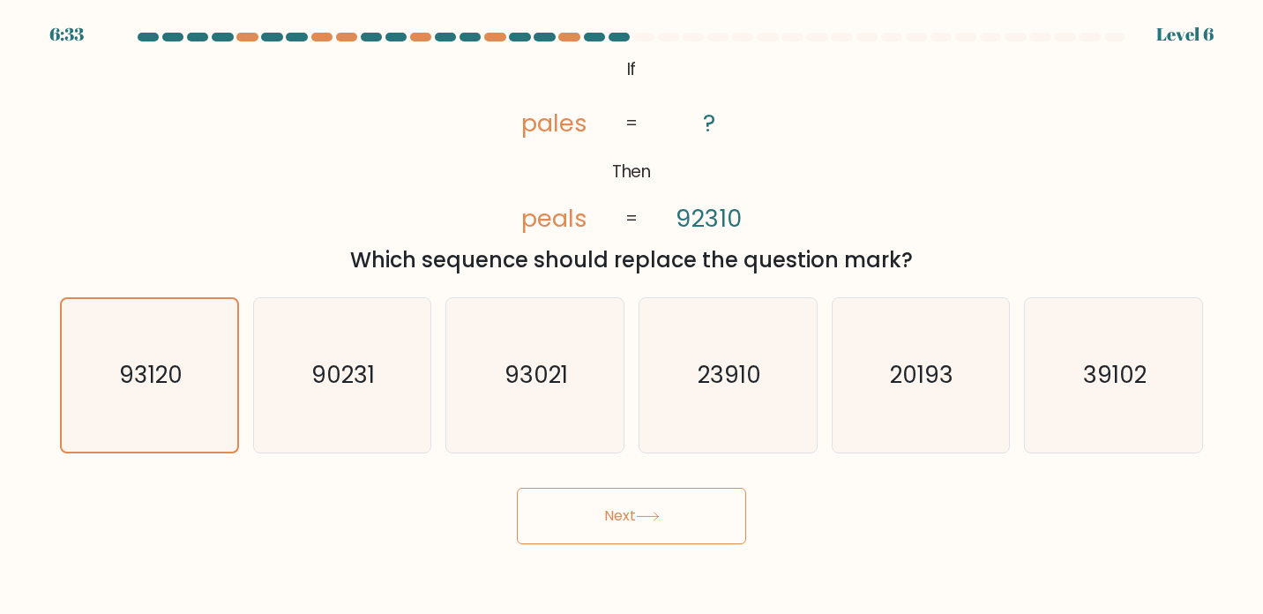
click at [625, 516] on button "Next" at bounding box center [631, 516] width 229 height 56
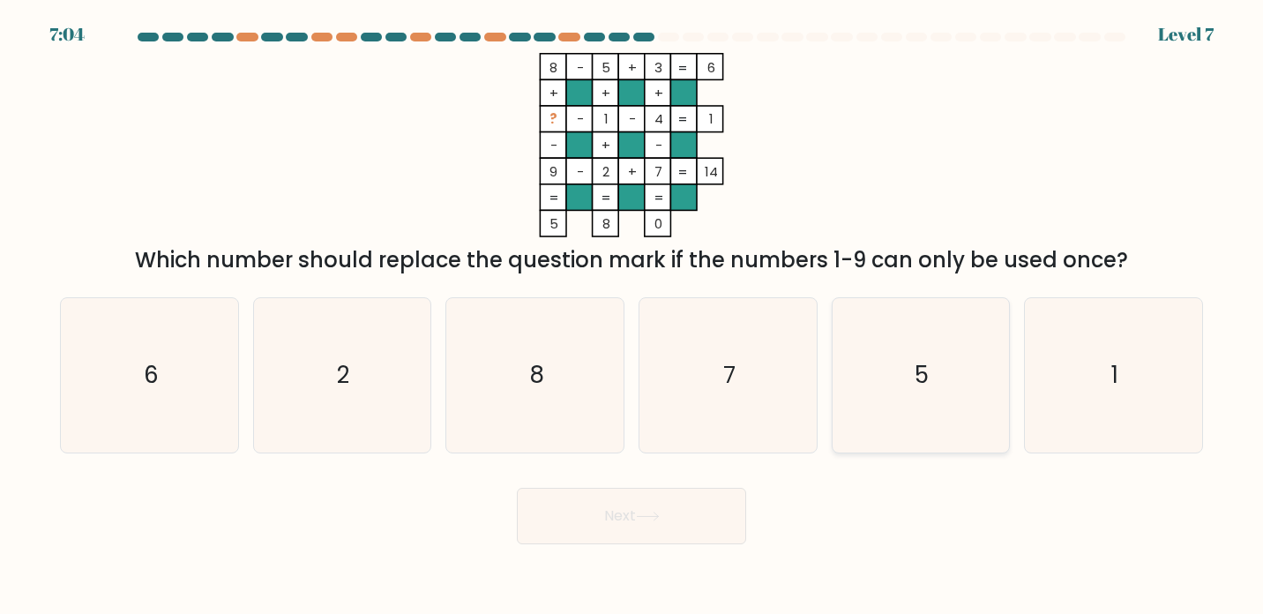
click at [881, 347] on icon "5" at bounding box center [920, 375] width 155 height 155
click at [633, 316] on input "e. 5" at bounding box center [632, 311] width 1 height 9
radio input "true"
click at [628, 517] on button "Next" at bounding box center [631, 516] width 229 height 56
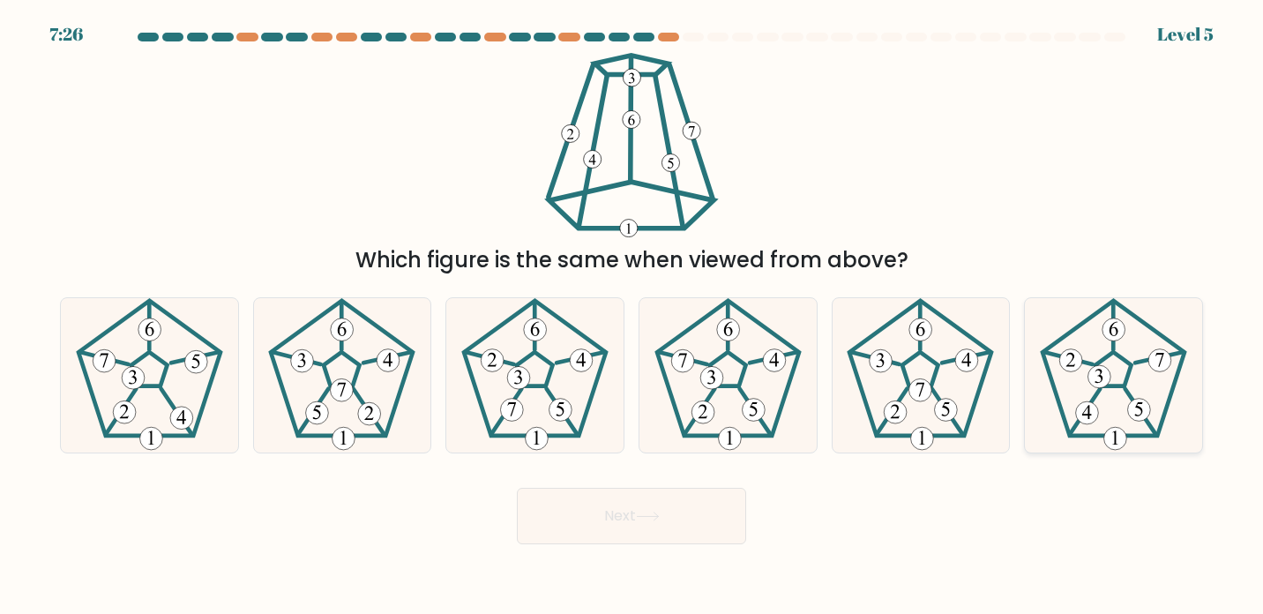
click at [1129, 378] on icon at bounding box center [1114, 375] width 155 height 155
click at [633, 316] on input "f." at bounding box center [632, 311] width 1 height 9
radio input "true"
click at [645, 513] on icon at bounding box center [648, 517] width 24 height 10
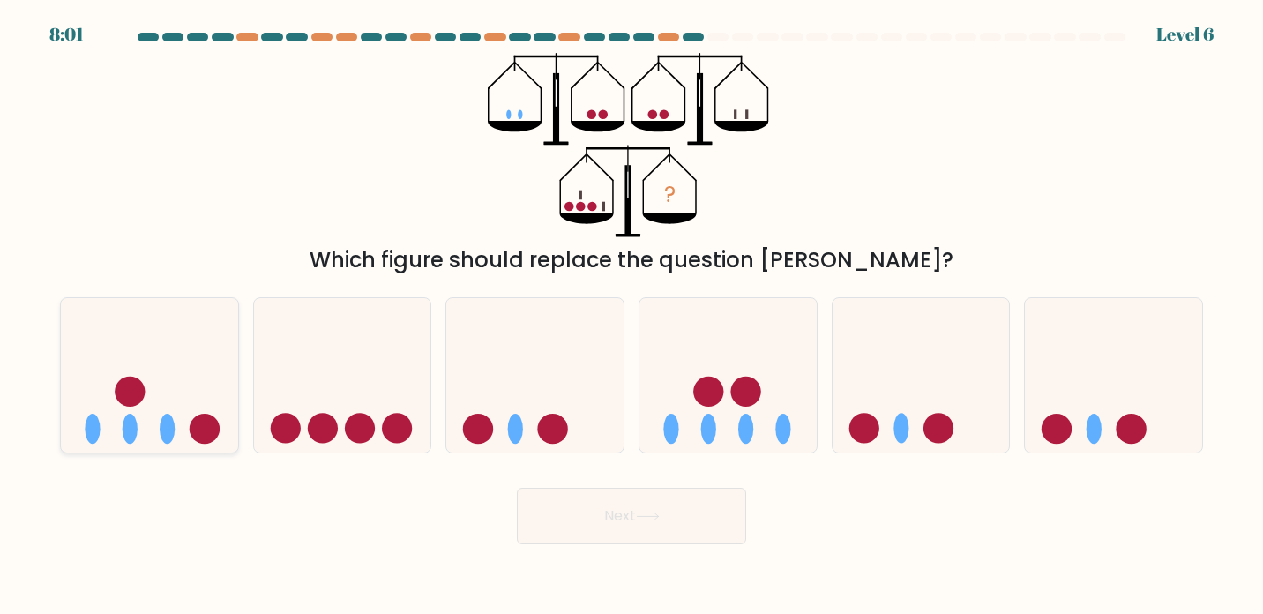
drag, startPoint x: 132, startPoint y: 431, endPoint x: 212, endPoint y: 433, distance: 79.4
click at [135, 432] on ellipse at bounding box center [130, 429] width 15 height 30
click at [632, 316] on input "a." at bounding box center [632, 311] width 1 height 9
radio input "true"
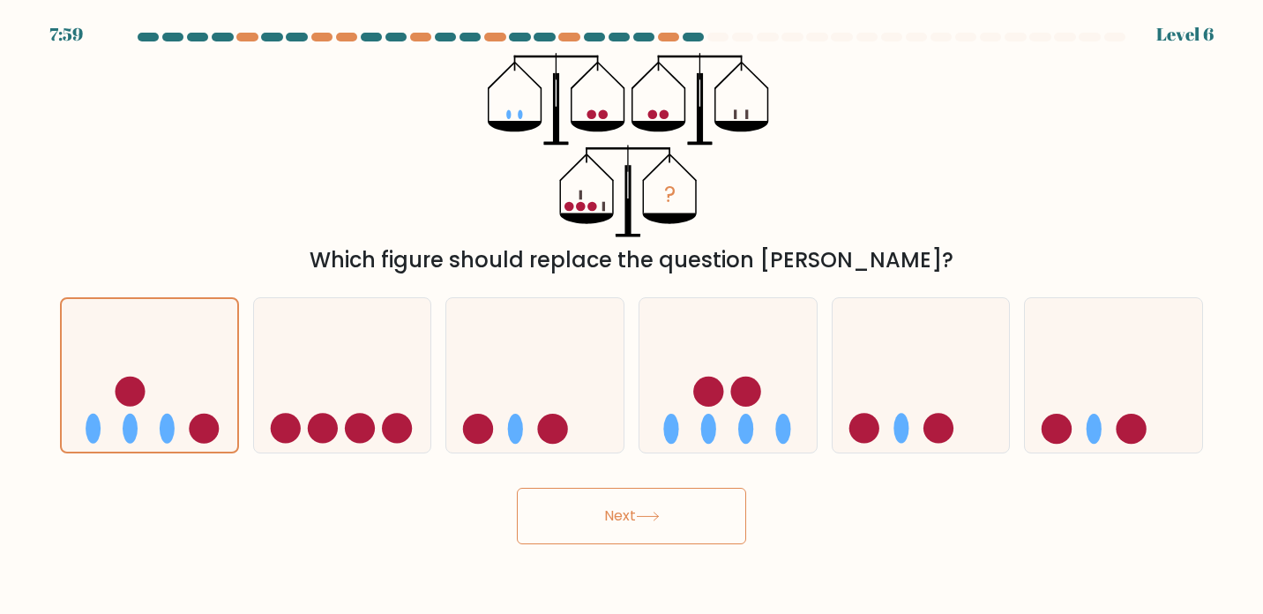
click at [647, 527] on button "Next" at bounding box center [631, 516] width 229 height 56
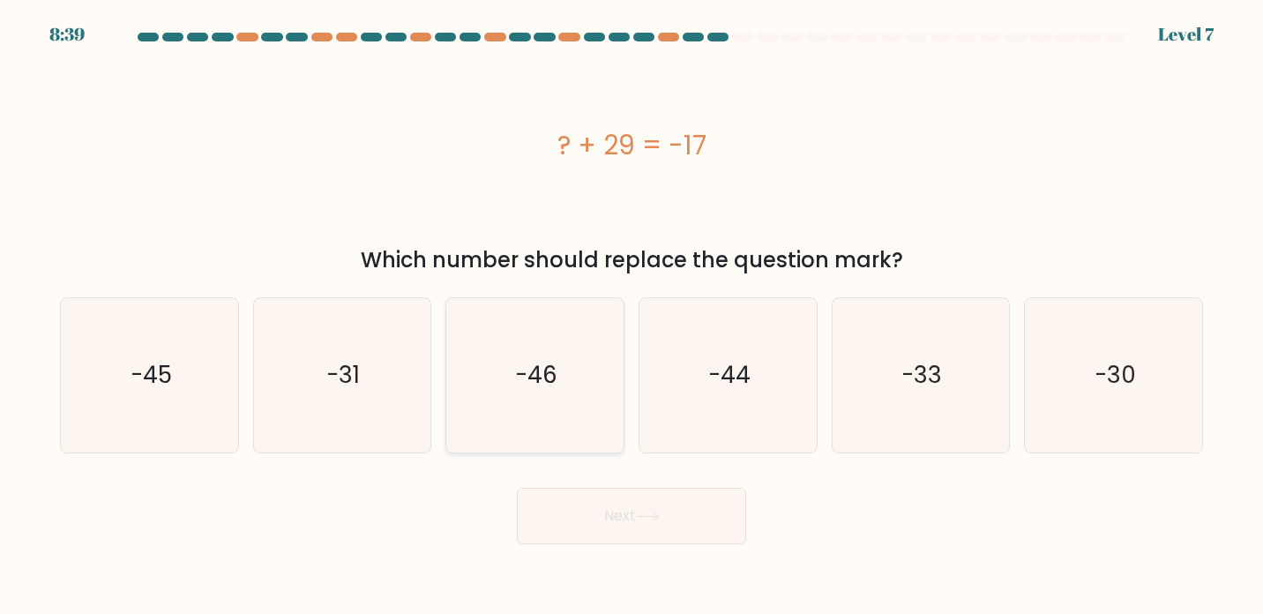
copy body "8:40 Level 7 ? + 29 = -17 Which number should replace the question mark? a. -45…"
click at [604, 408] on icon "-46" at bounding box center [535, 375] width 155 height 155
click at [632, 316] on input "c. -46" at bounding box center [632, 311] width 1 height 9
radio input "true"
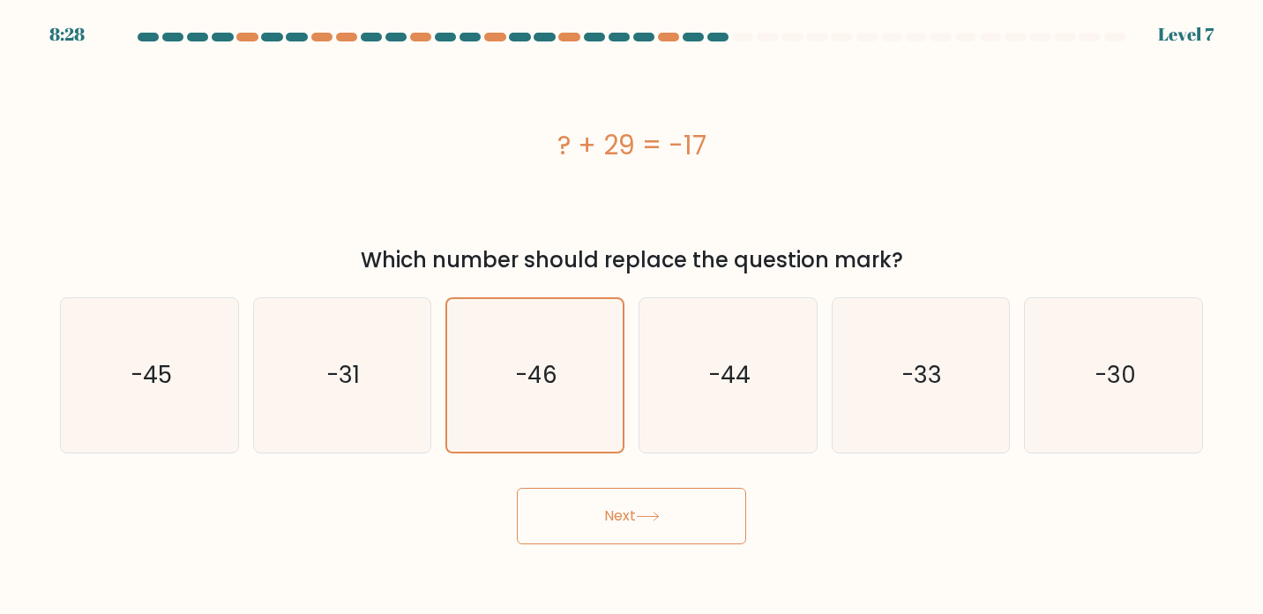
click at [637, 518] on button "Next" at bounding box center [631, 516] width 229 height 56
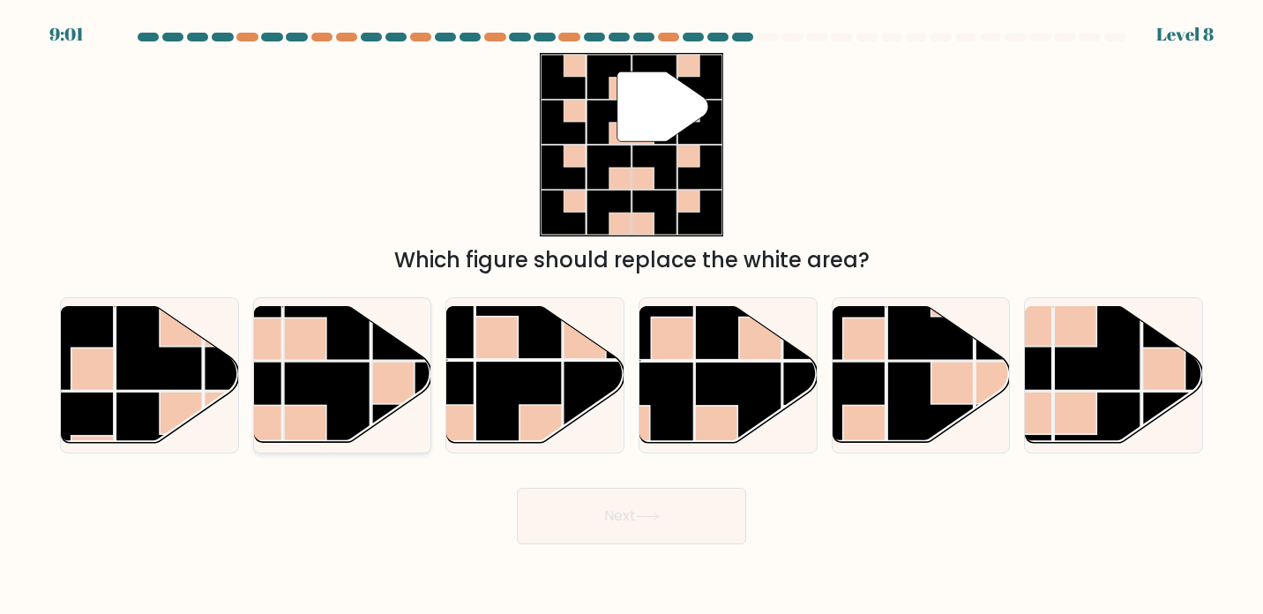
click at [352, 383] on rect at bounding box center [327, 405] width 86 height 86
click at [632, 316] on input "b." at bounding box center [632, 311] width 1 height 9
radio input "true"
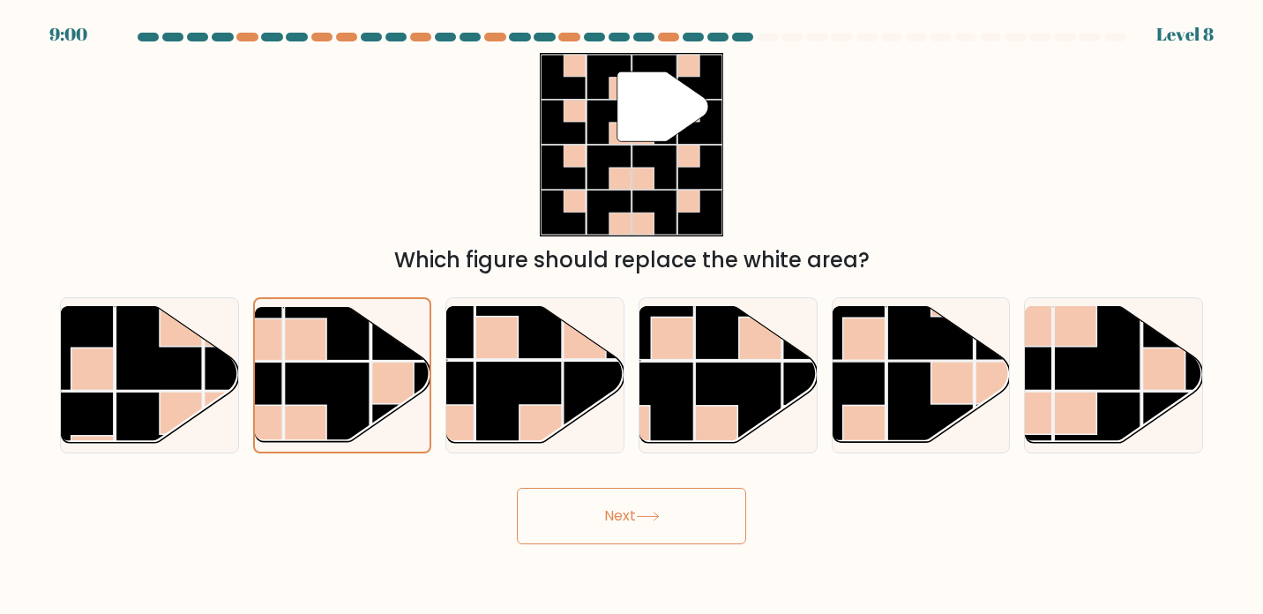
click at [641, 513] on icon at bounding box center [648, 517] width 24 height 10
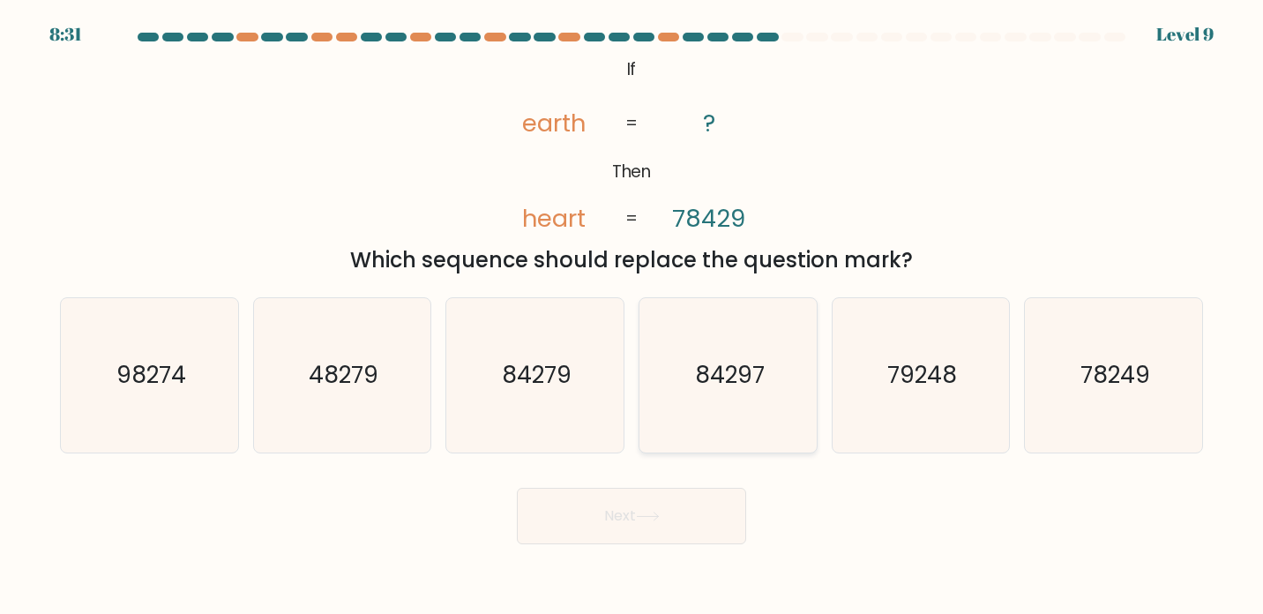
click at [732, 369] on text "84297" at bounding box center [730, 375] width 70 height 33
click at [633, 316] on input "d. 84297" at bounding box center [632, 311] width 1 height 9
radio input "true"
click at [667, 510] on button "Next" at bounding box center [631, 516] width 229 height 56
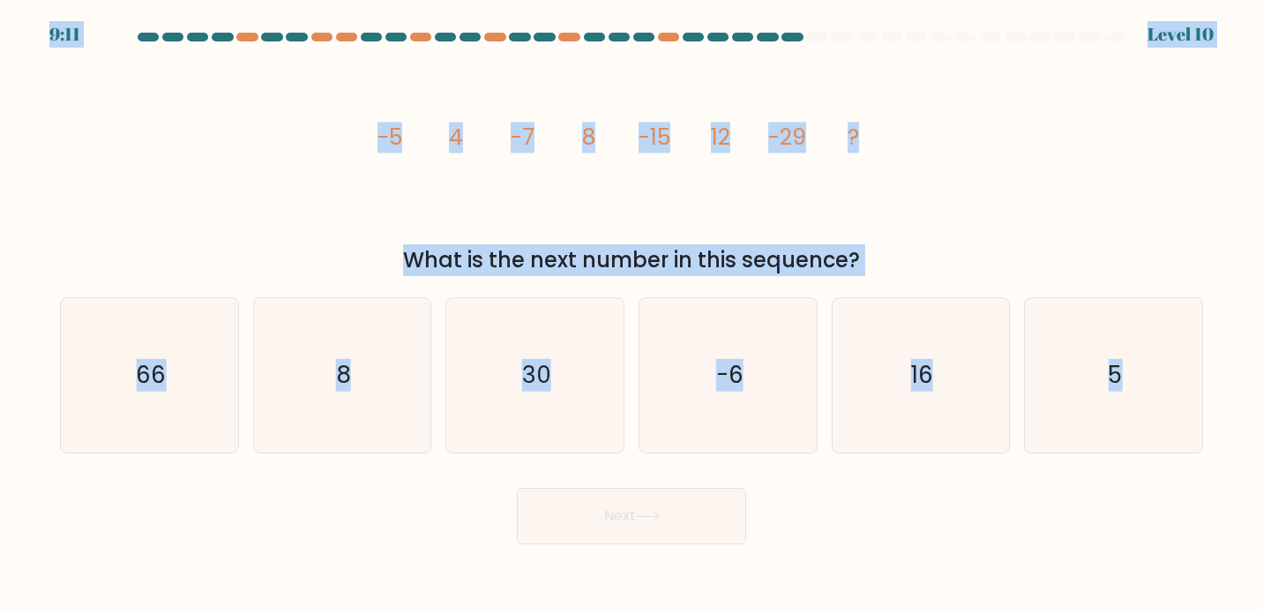
copy body "9:12 Level 10 image/svg+xml -5 4 -7 8 -15 12 -29 ? What is the next number in t…"
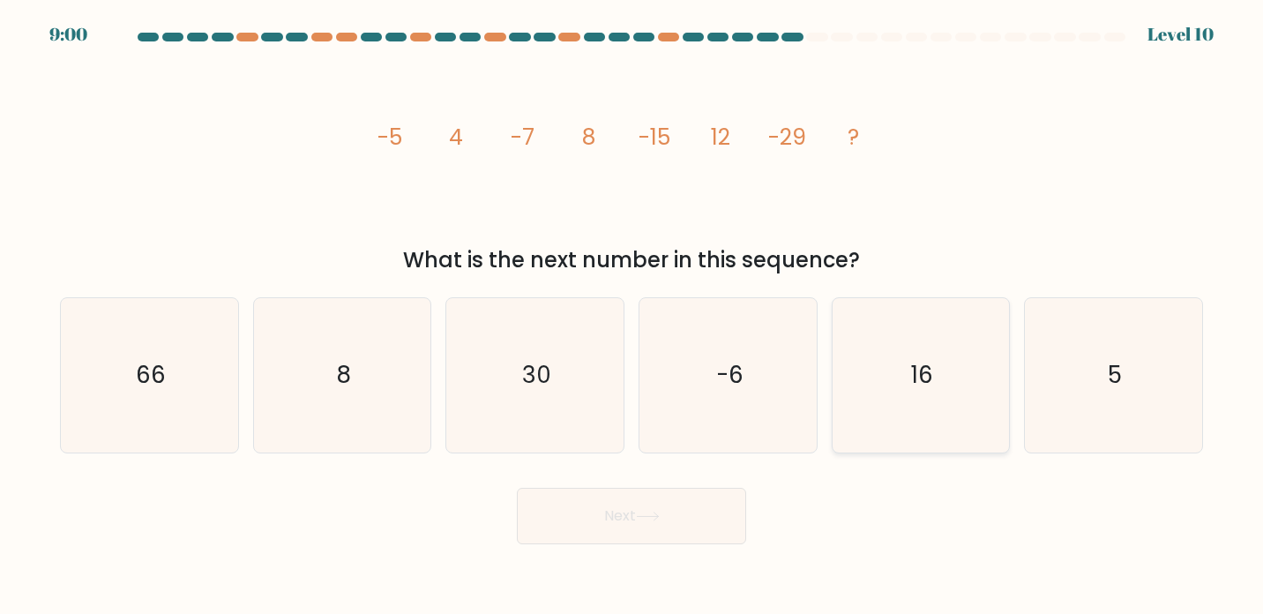
click at [962, 372] on icon "16" at bounding box center [920, 375] width 155 height 155
click at [633, 316] on input "e. 16" at bounding box center [632, 311] width 1 height 9
radio input "true"
click at [643, 521] on icon at bounding box center [648, 517] width 24 height 10
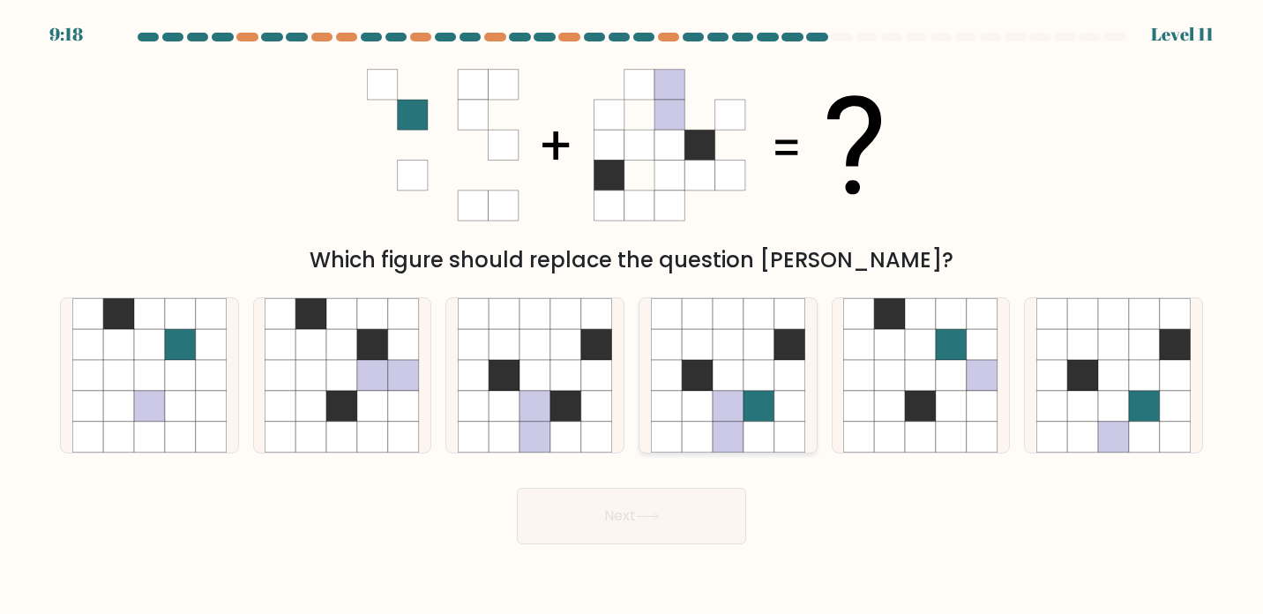
click at [767, 415] on icon at bounding box center [759, 406] width 31 height 31
click at [633, 316] on input "d." at bounding box center [632, 311] width 1 height 9
radio input "true"
click at [651, 515] on icon at bounding box center [648, 517] width 24 height 10
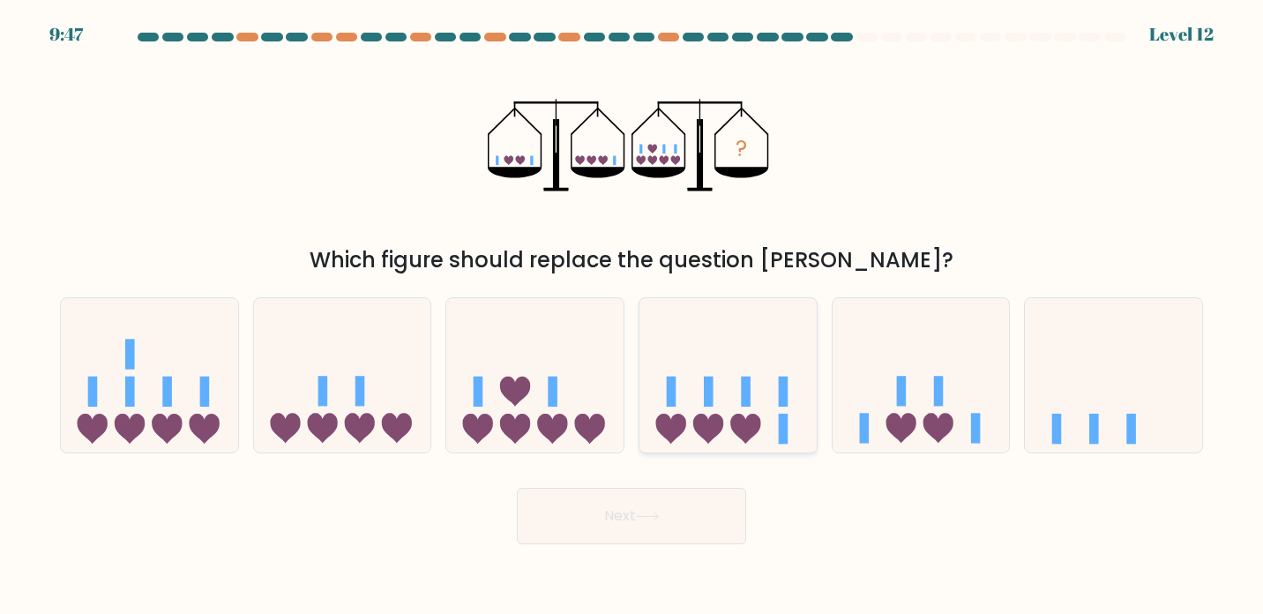
click at [730, 443] on icon at bounding box center [728, 375] width 177 height 146
click at [633, 316] on input "d." at bounding box center [632, 311] width 1 height 9
radio input "true"
click at [650, 508] on button "Next" at bounding box center [631, 516] width 229 height 56
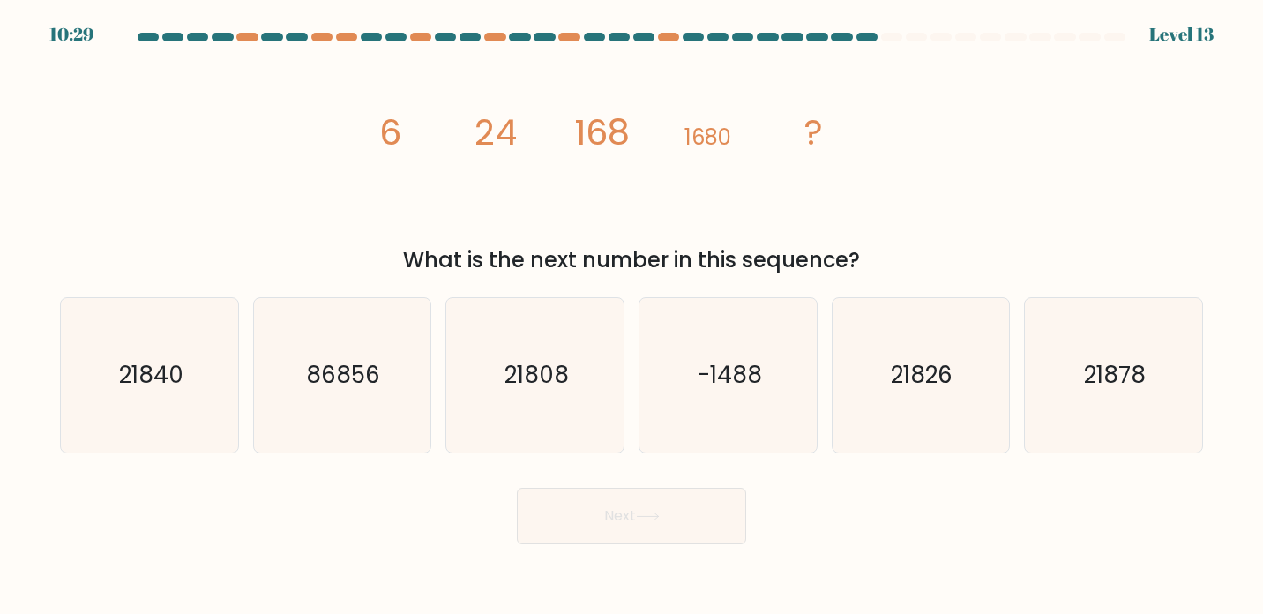
copy body "10:30 Level 13 image/svg+xml 6 24 168 1680 ? What is the next number in this se…"
click at [117, 361] on icon "21840" at bounding box center [149, 375] width 155 height 155
click at [632, 316] on input "a. 21840" at bounding box center [632, 311] width 1 height 9
radio input "true"
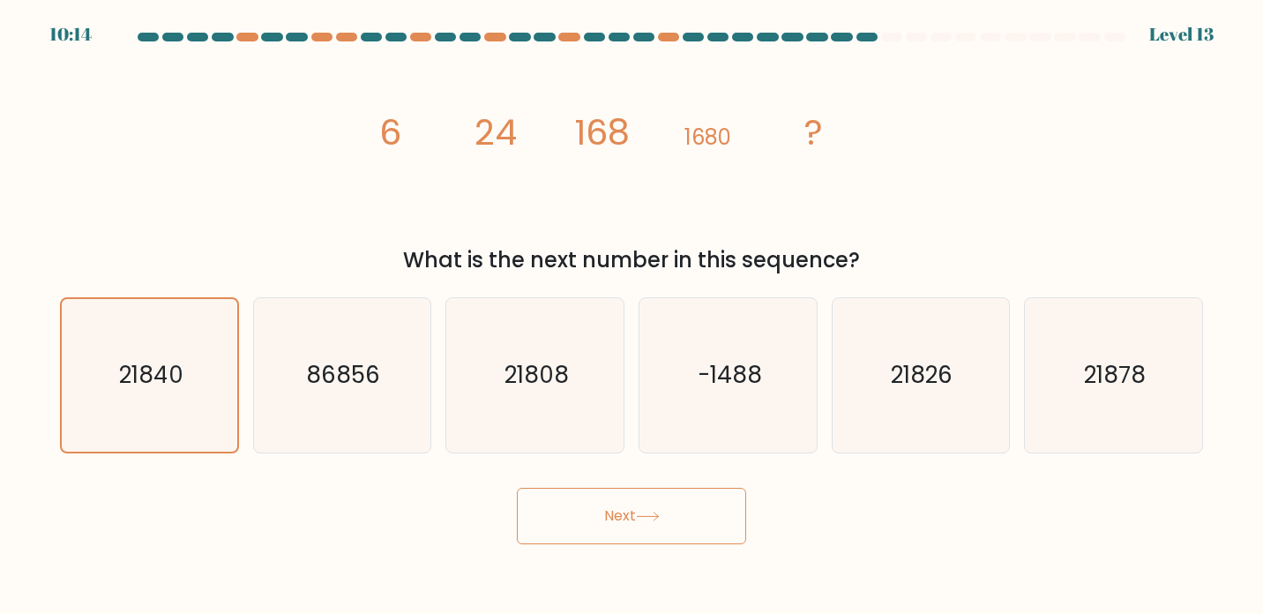
click at [629, 511] on button "Next" at bounding box center [631, 516] width 229 height 56
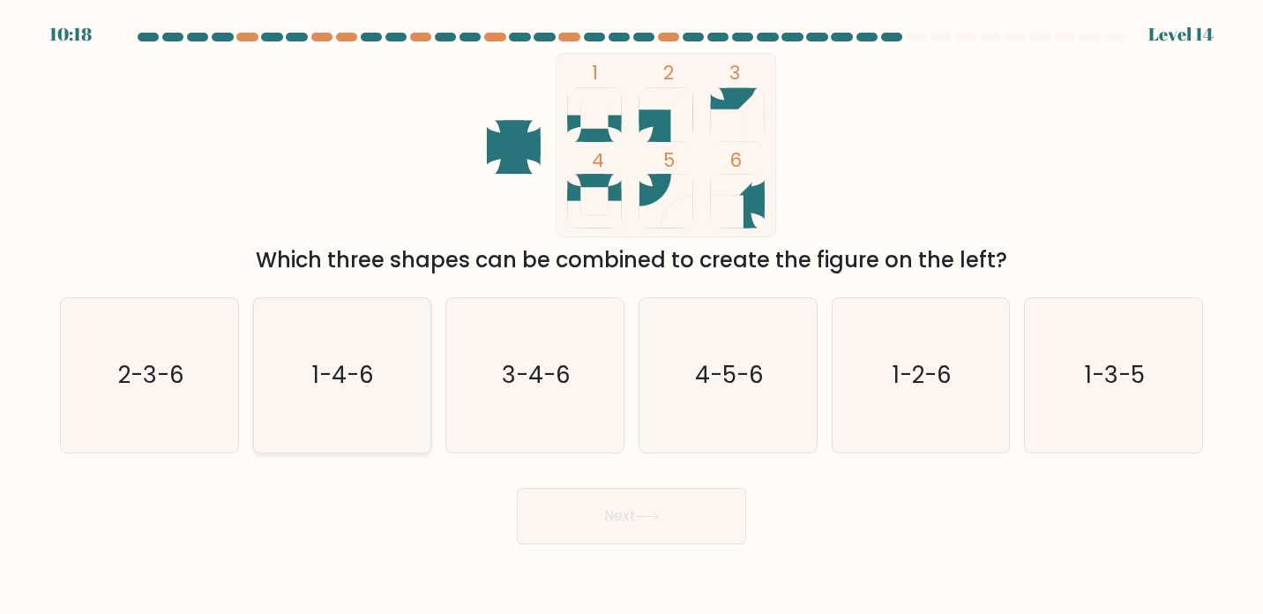
click at [366, 425] on icon "1-4-6" at bounding box center [342, 375] width 155 height 155
click at [632, 316] on input "b. 1-4-6" at bounding box center [632, 311] width 1 height 9
radio input "true"
click at [660, 521] on icon at bounding box center [648, 517] width 24 height 10
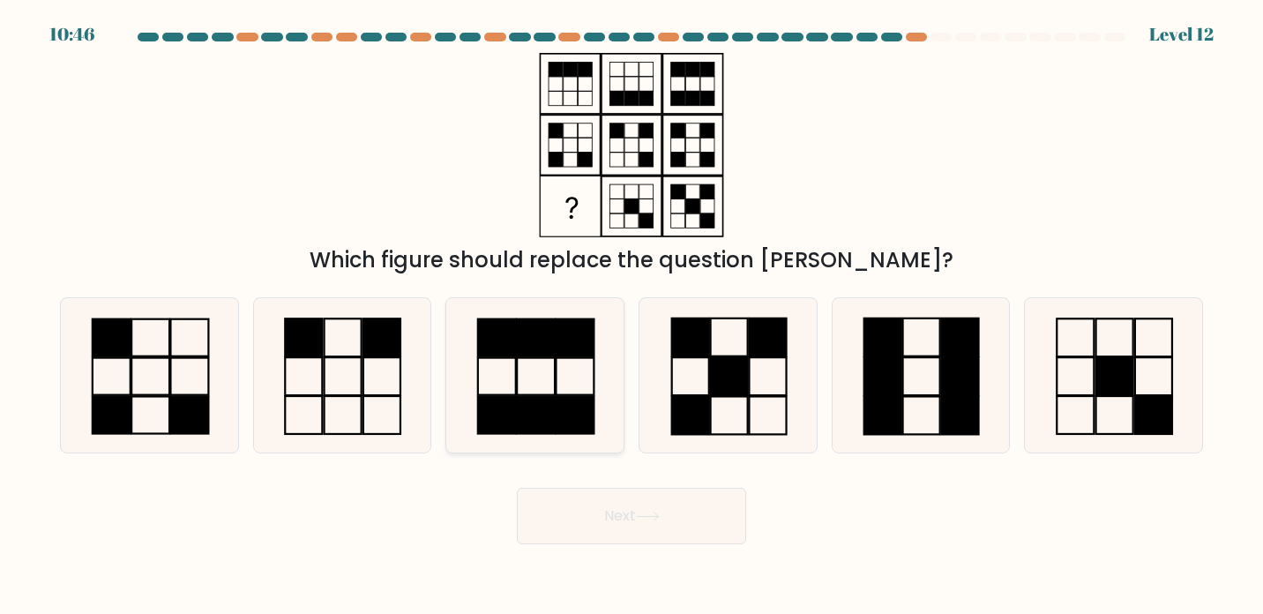
click at [582, 418] on rect at bounding box center [576, 415] width 38 height 37
click at [632, 316] on input "c." at bounding box center [632, 311] width 1 height 9
radio input "true"
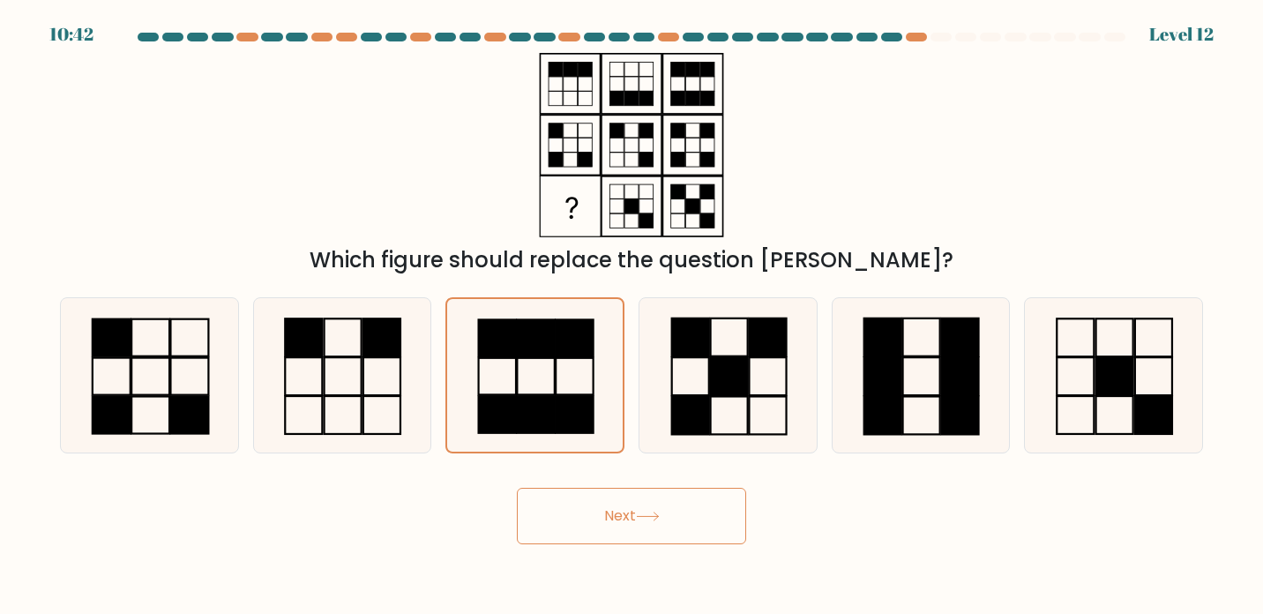
click at [627, 516] on button "Next" at bounding box center [631, 516] width 229 height 56
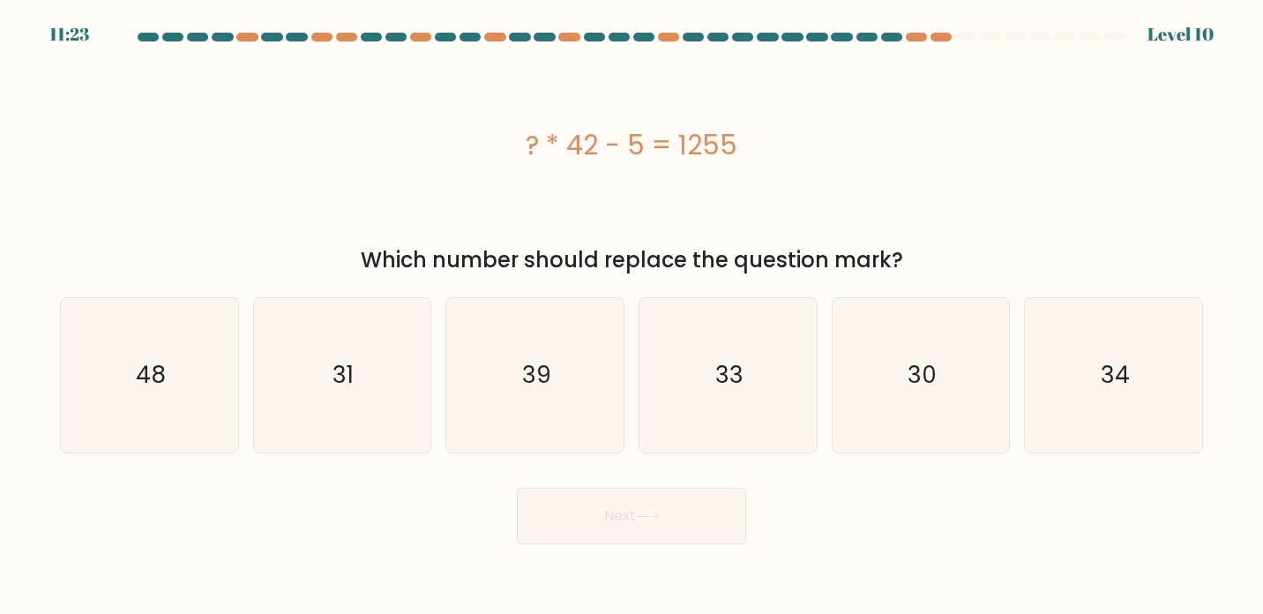
copy body "11:24 Level 10 ? * 42 - 5 = 1255 Which number should replace the question mark?…"
click at [417, 405] on icon "31" at bounding box center [342, 375] width 155 height 155
click at [632, 316] on input "b. 31" at bounding box center [632, 311] width 1 height 9
radio input "true"
click at [620, 519] on button "Next" at bounding box center [631, 516] width 229 height 56
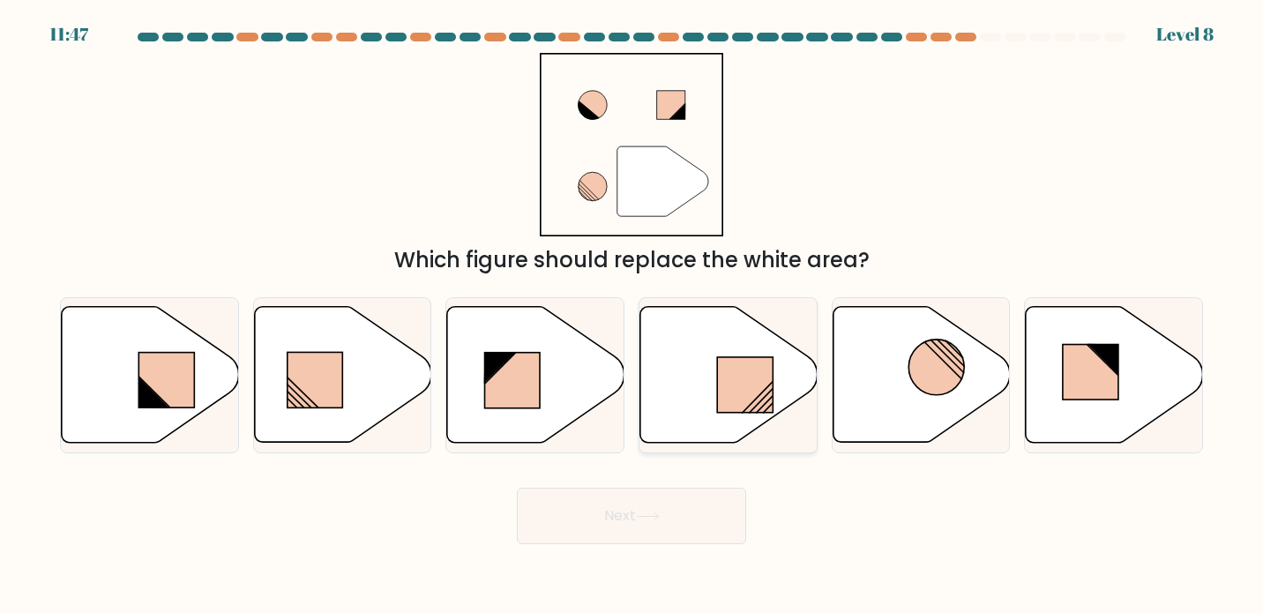
click at [734, 374] on rect at bounding box center [745, 385] width 56 height 56
click at [633, 316] on input "d." at bounding box center [632, 311] width 1 height 9
radio input "true"
click at [653, 512] on icon at bounding box center [648, 517] width 24 height 10
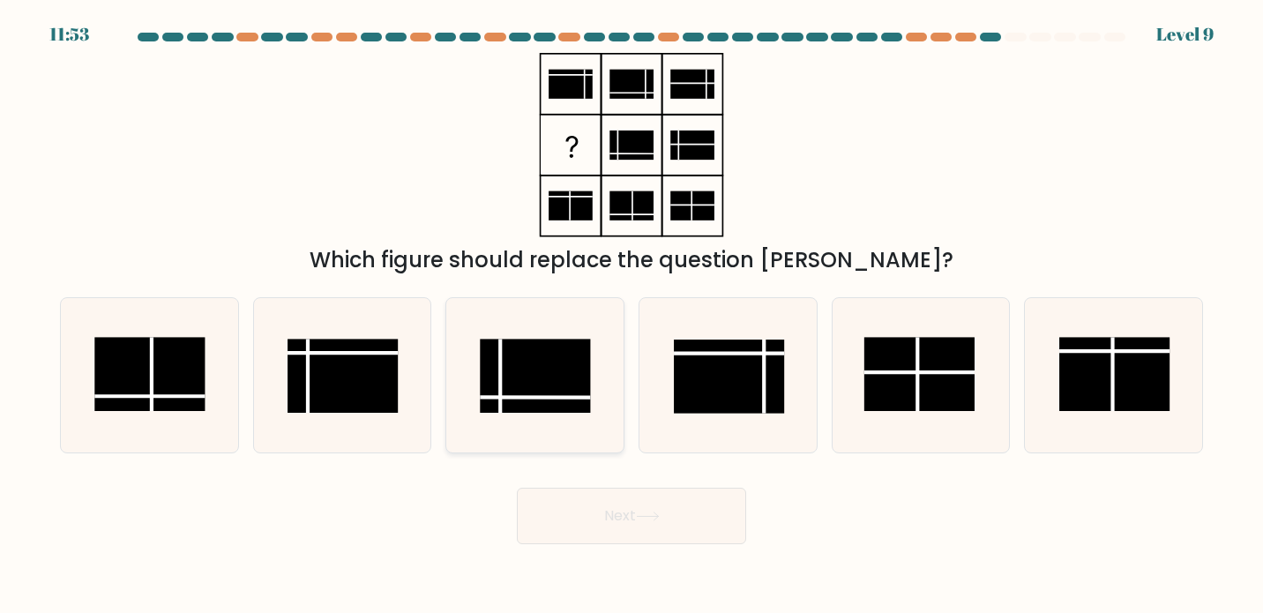
click at [566, 359] on rect at bounding box center [535, 376] width 111 height 74
click at [632, 316] on input "c." at bounding box center [632, 311] width 1 height 9
radio input "true"
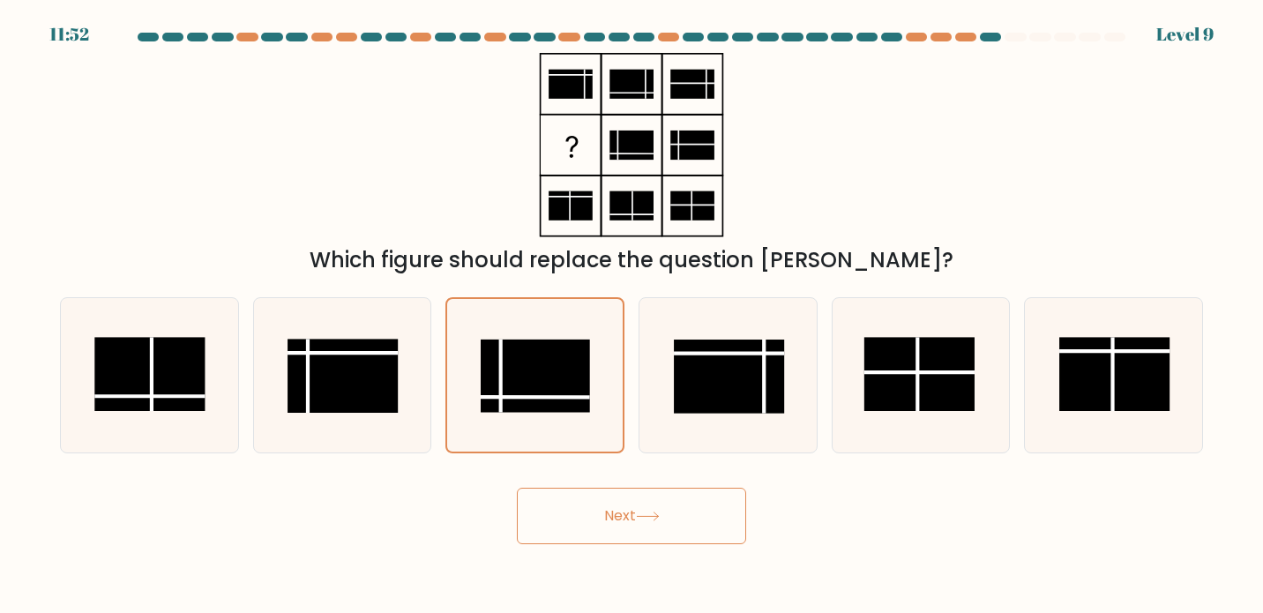
click at [615, 529] on button "Next" at bounding box center [631, 516] width 229 height 56
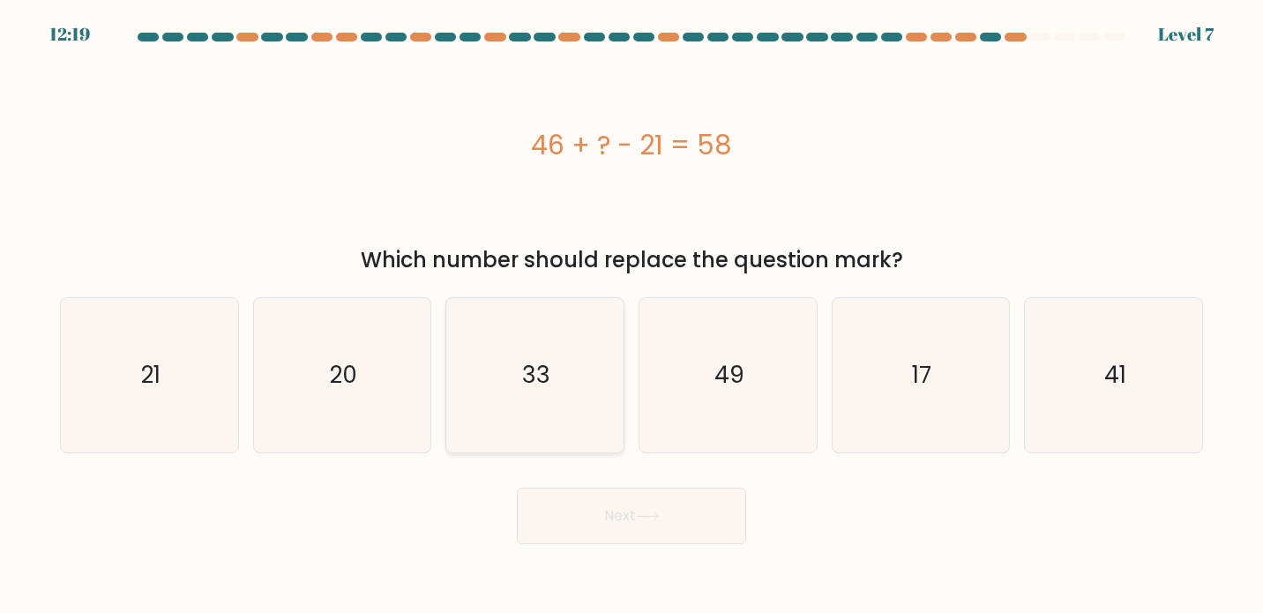
click at [564, 333] on icon "33" at bounding box center [535, 375] width 155 height 155
click at [632, 316] on input "c. 33" at bounding box center [632, 311] width 1 height 9
radio input "true"
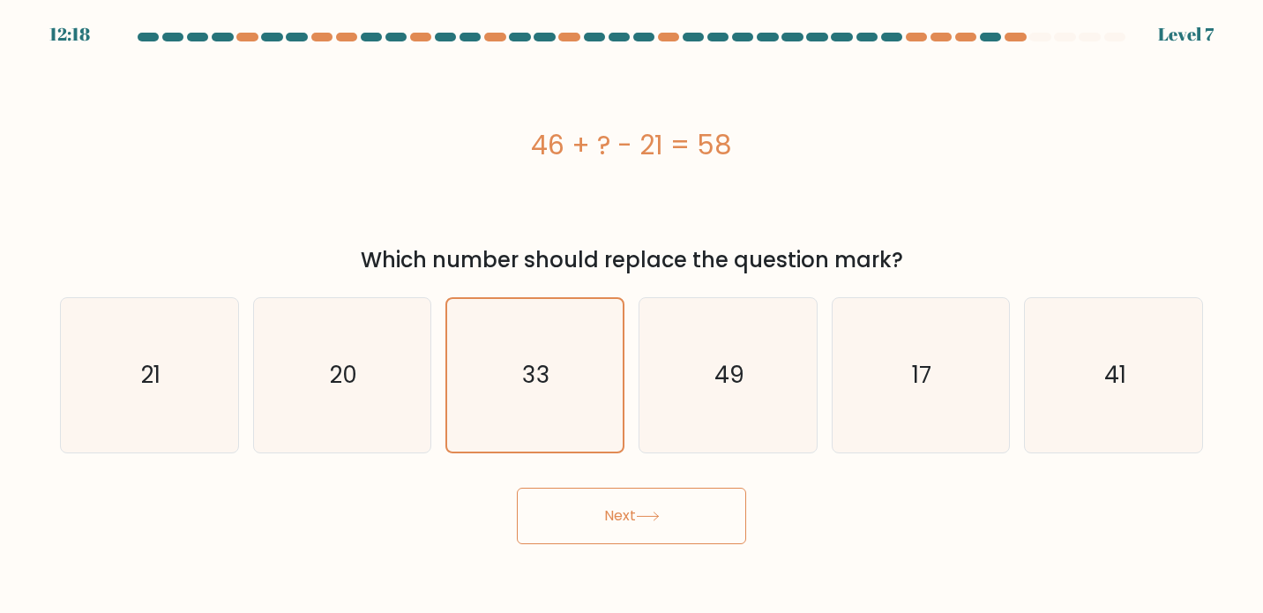
click at [611, 514] on button "Next" at bounding box center [631, 516] width 229 height 56
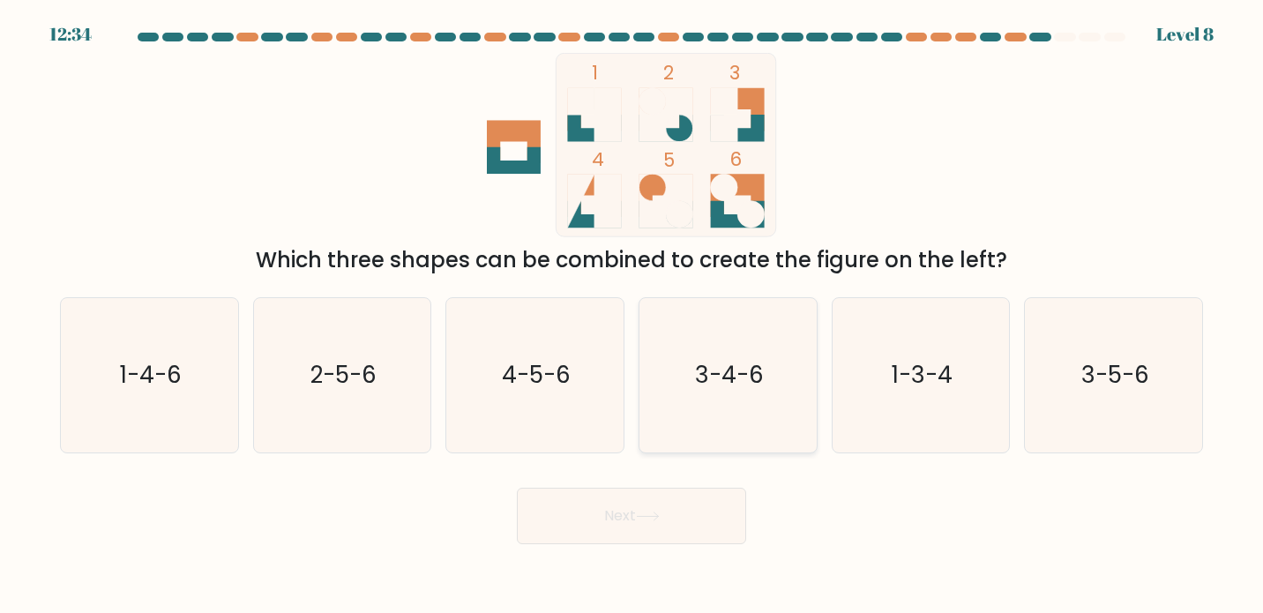
click at [780, 384] on icon "3-4-6" at bounding box center [728, 375] width 155 height 155
click at [633, 316] on input "d. 3-4-6" at bounding box center [632, 311] width 1 height 9
radio input "true"
click at [664, 515] on button "Next" at bounding box center [631, 516] width 229 height 56
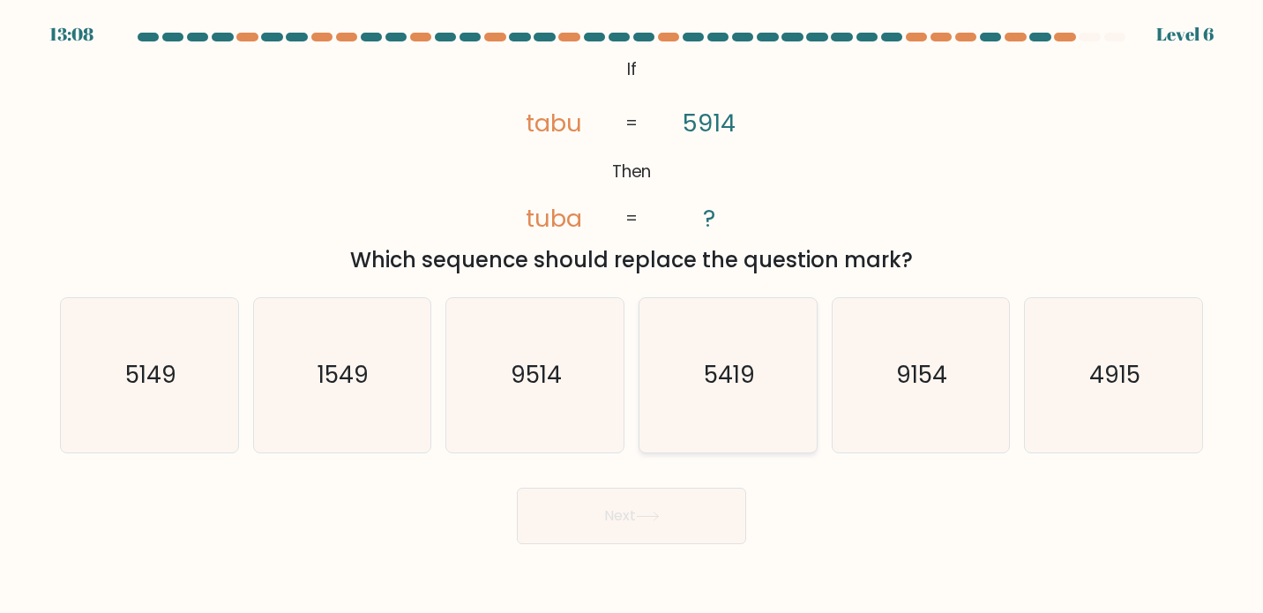
click at [719, 372] on text "5419" at bounding box center [729, 374] width 51 height 33
click at [633, 316] on input "d. 5419" at bounding box center [632, 311] width 1 height 9
radio input "true"
click at [633, 509] on button "Next" at bounding box center [631, 516] width 229 height 56
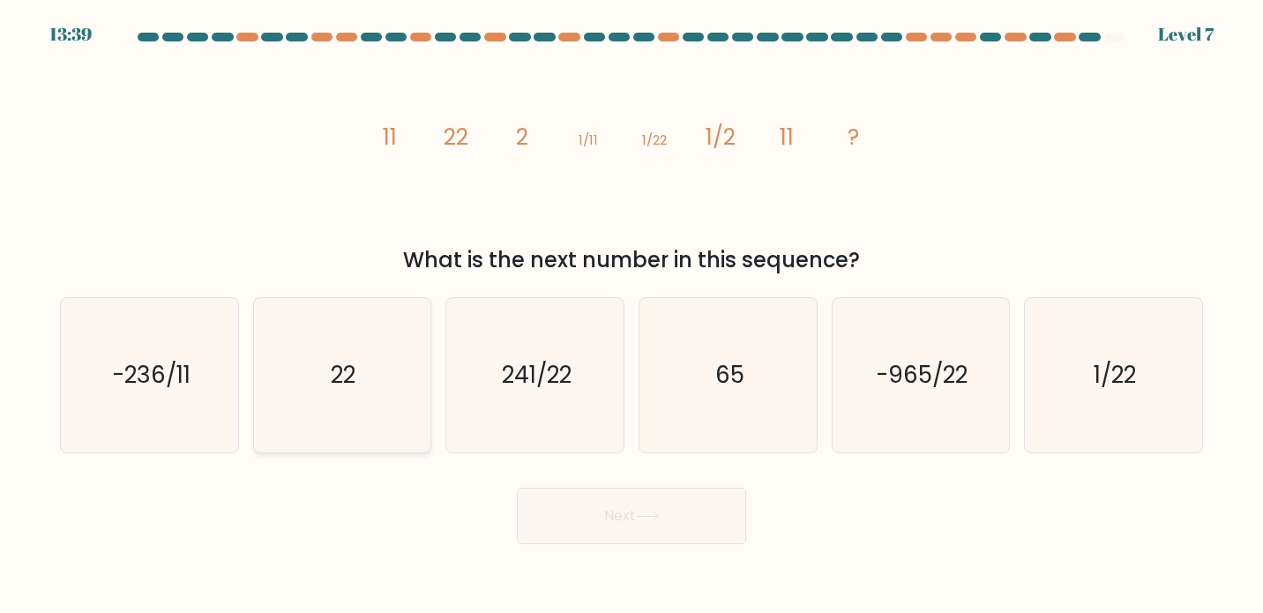
click at [392, 345] on icon "22" at bounding box center [342, 375] width 155 height 155
click at [632, 316] on input "b. 22" at bounding box center [632, 311] width 1 height 9
radio input "true"
click at [600, 515] on button "Next" at bounding box center [631, 516] width 229 height 56
